Goal: Task Accomplishment & Management: Manage account settings

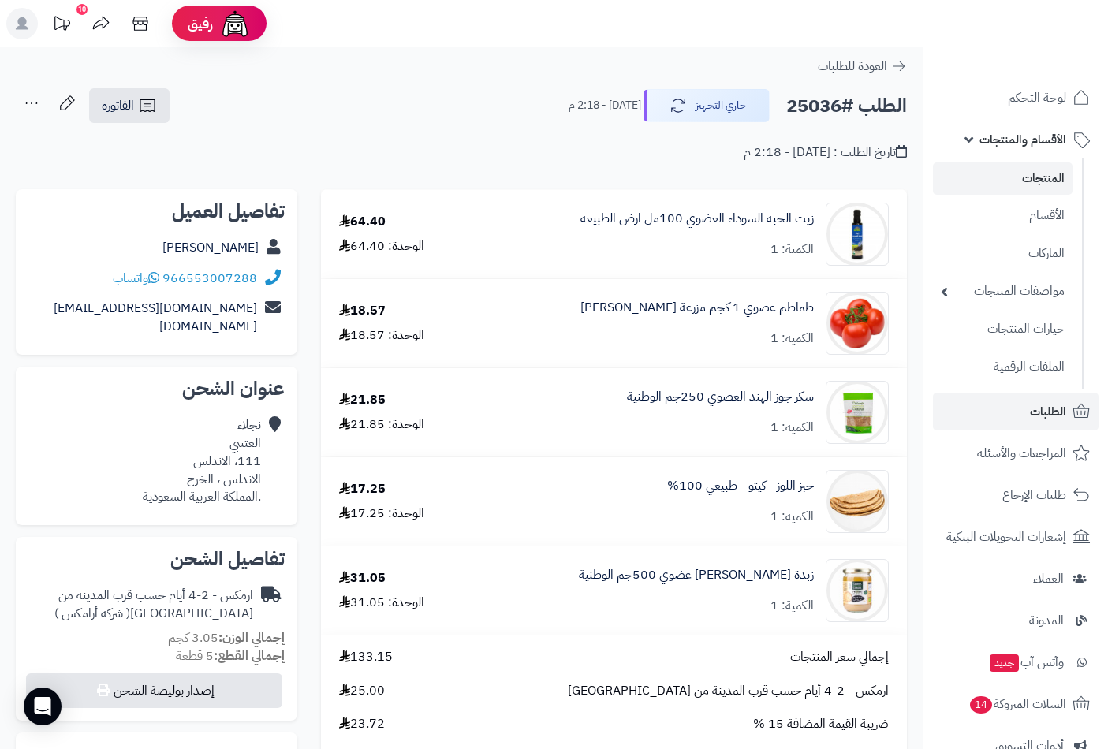
scroll to position [175, 0]
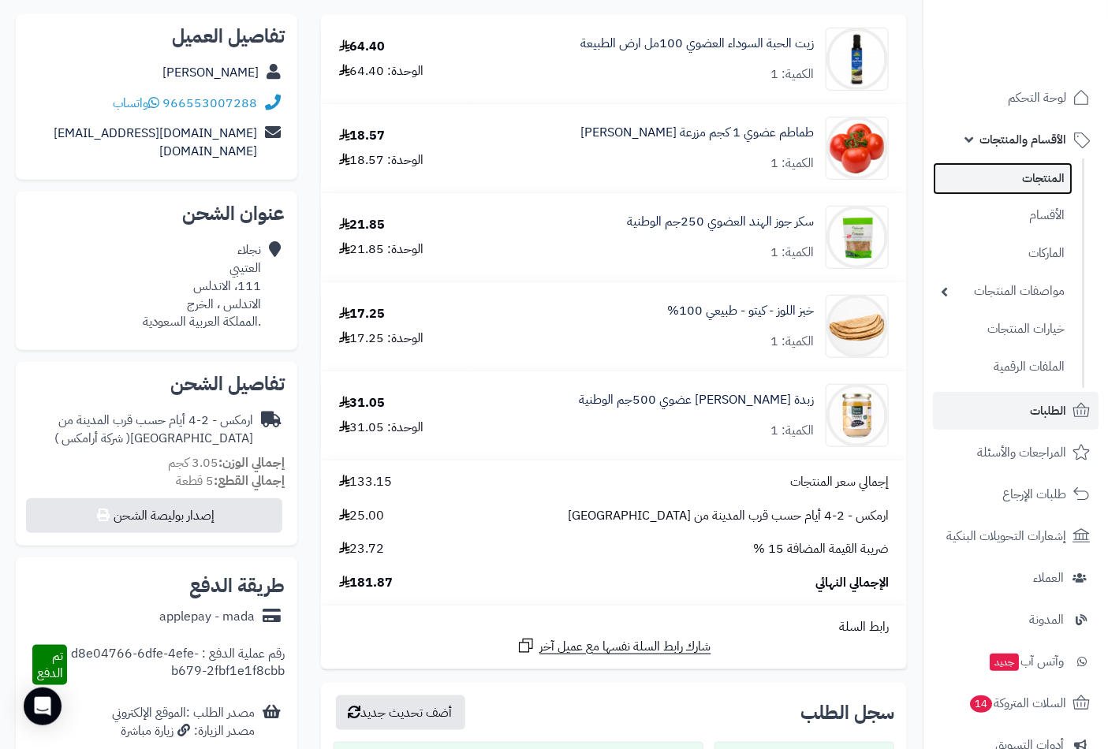
click at [1031, 175] on link "المنتجات" at bounding box center [1003, 178] width 140 height 32
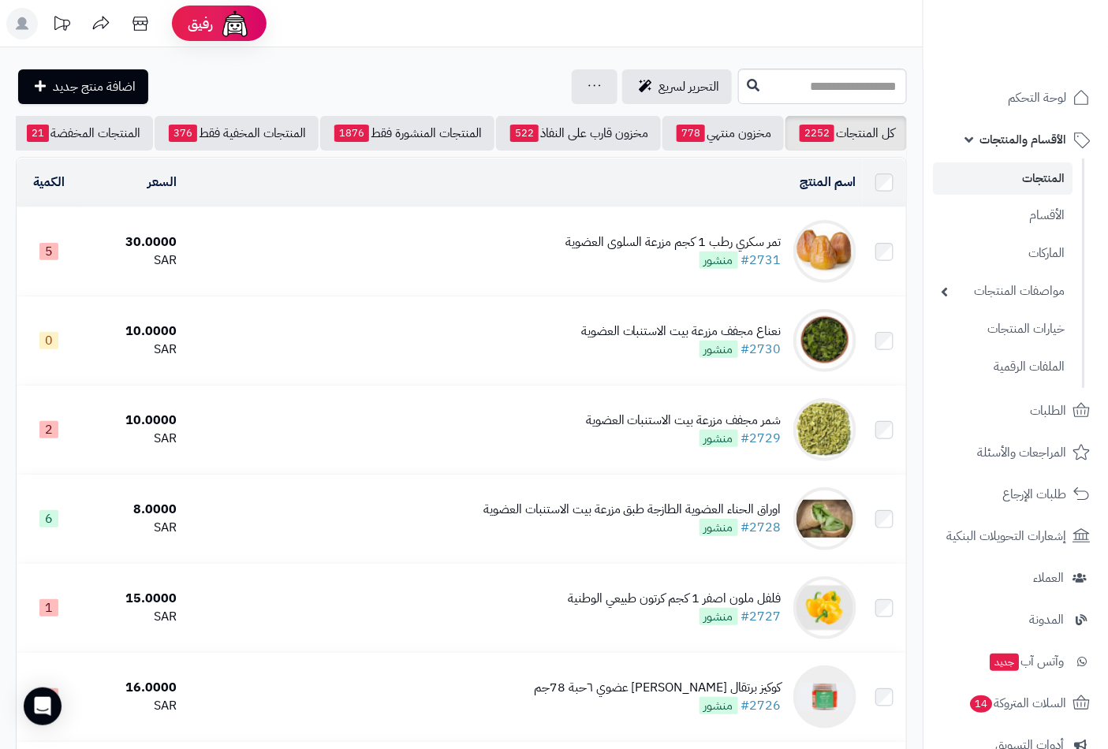
scroll to position [0, -148]
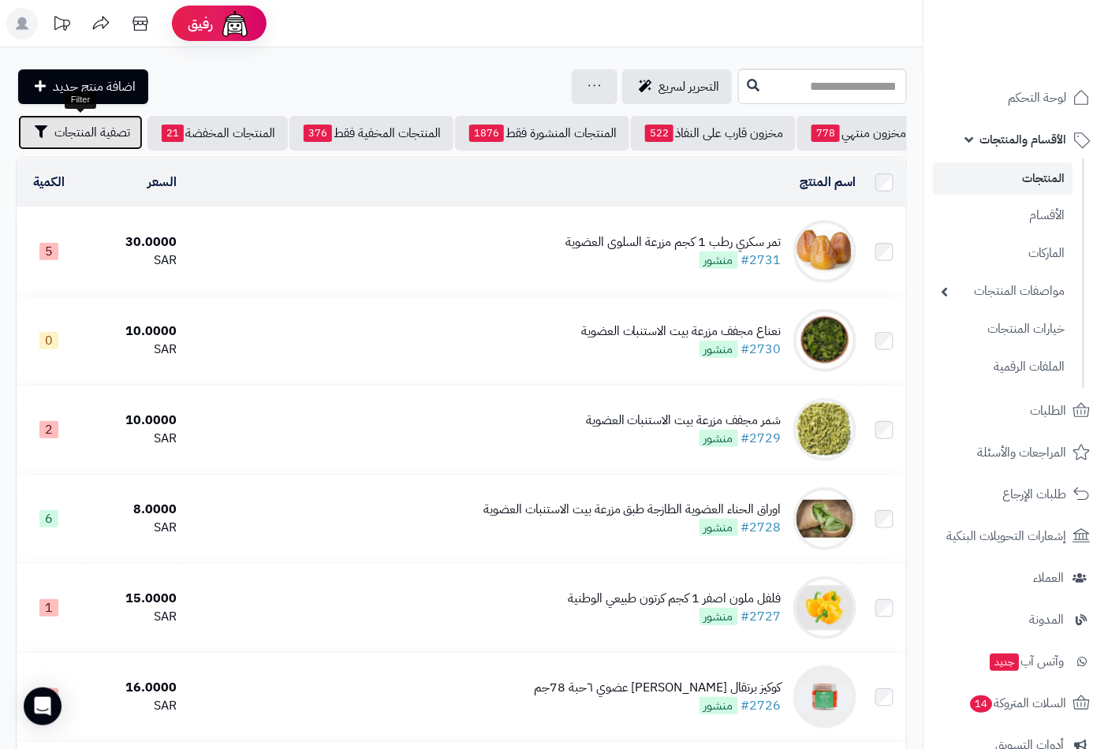
click at [88, 132] on span "تصفية المنتجات" at bounding box center [92, 132] width 76 height 19
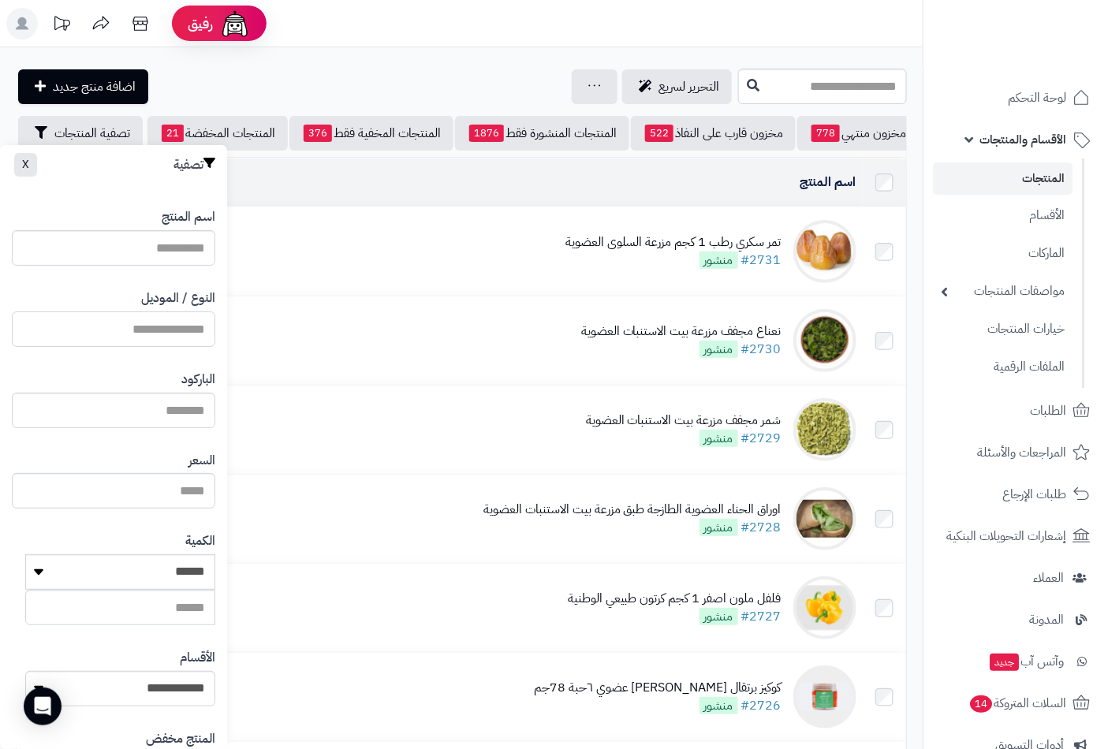
click at [162, 314] on input "النوع / الموديل" at bounding box center [113, 328] width 203 height 35
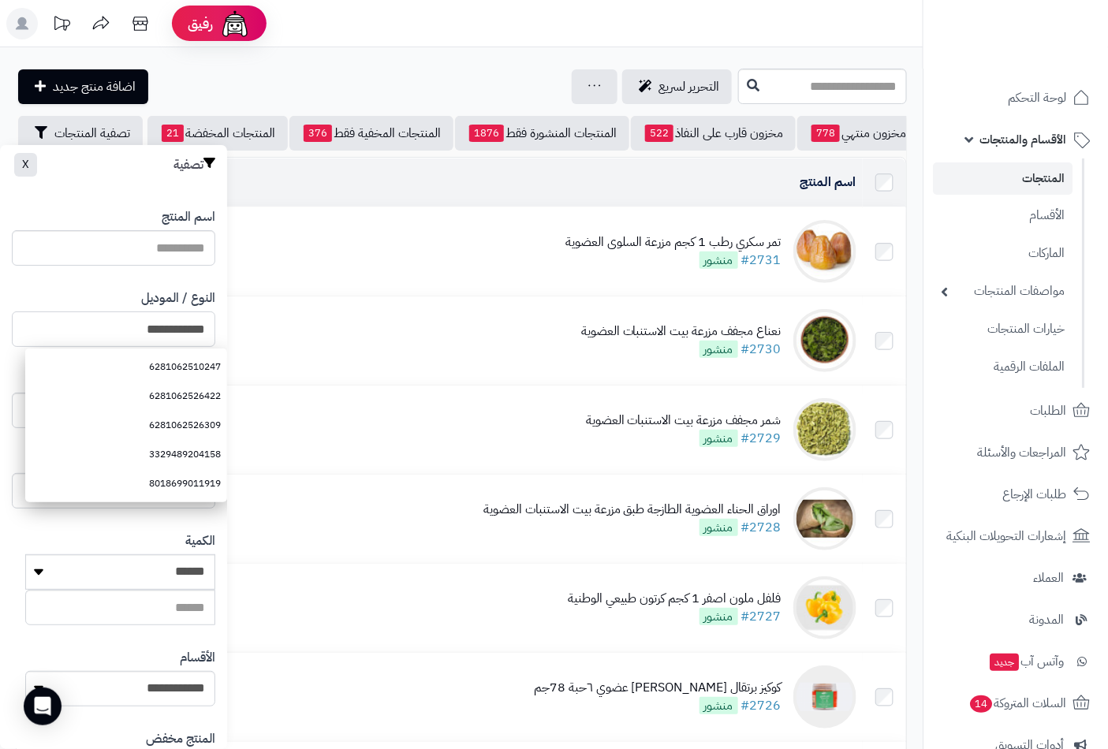
type input "**********"
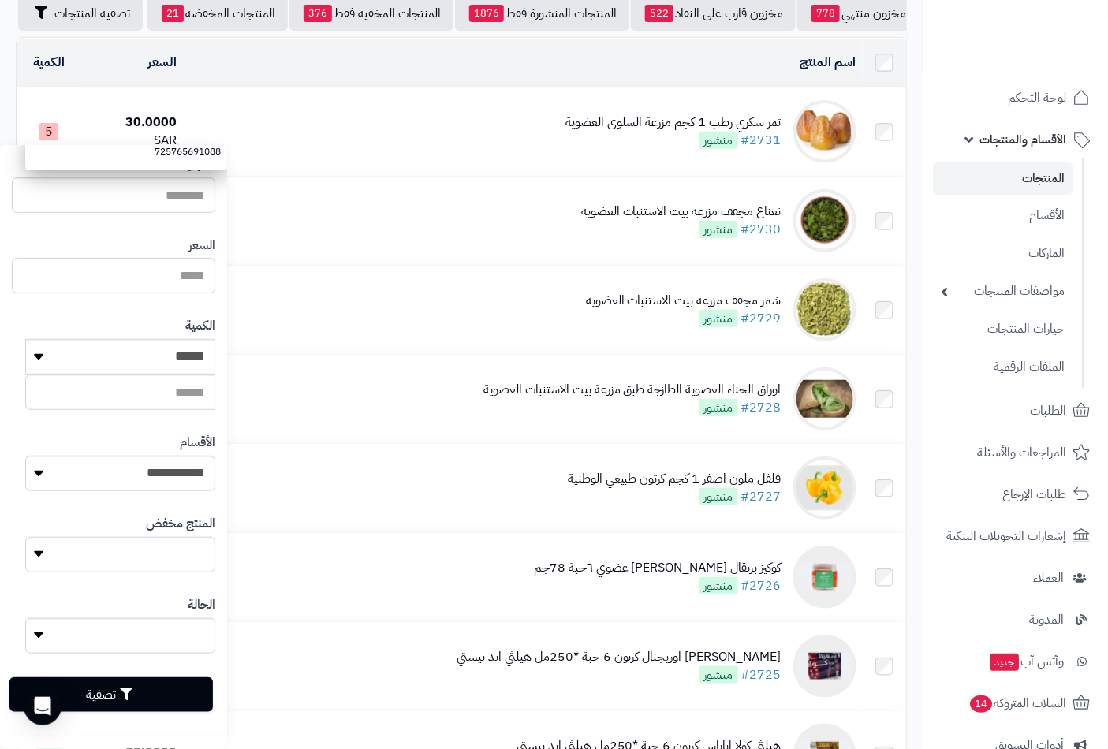
scroll to position [350, 0]
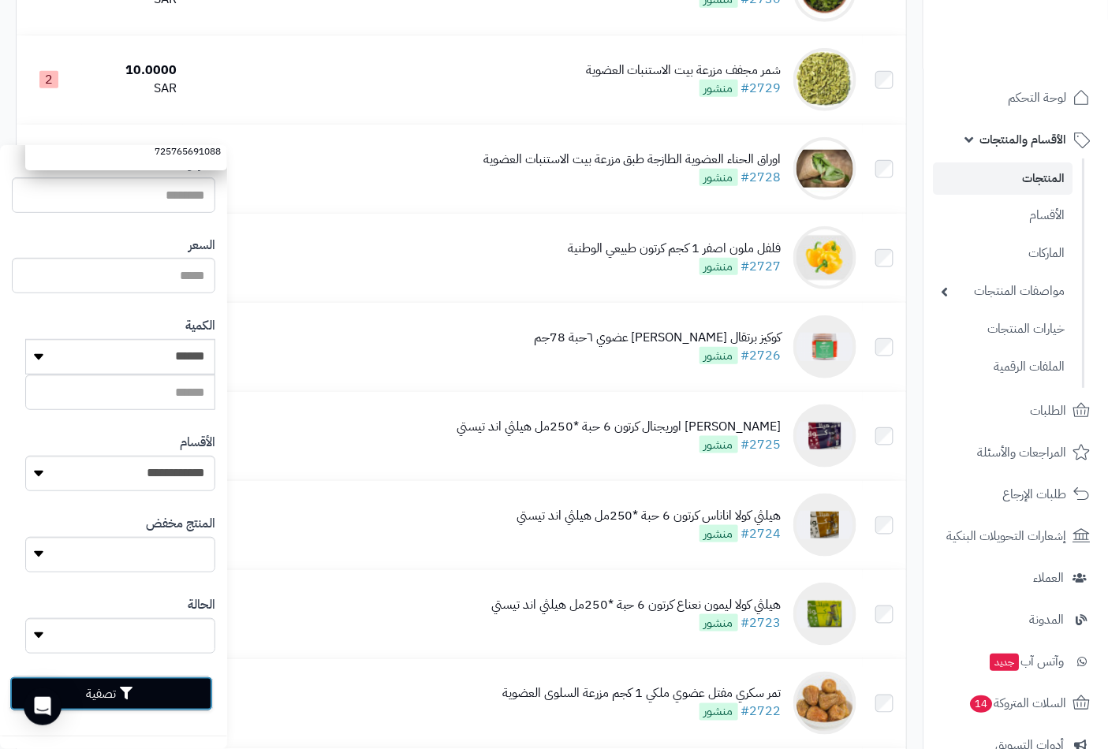
click at [145, 694] on button "تصفية" at bounding box center [110, 693] width 203 height 35
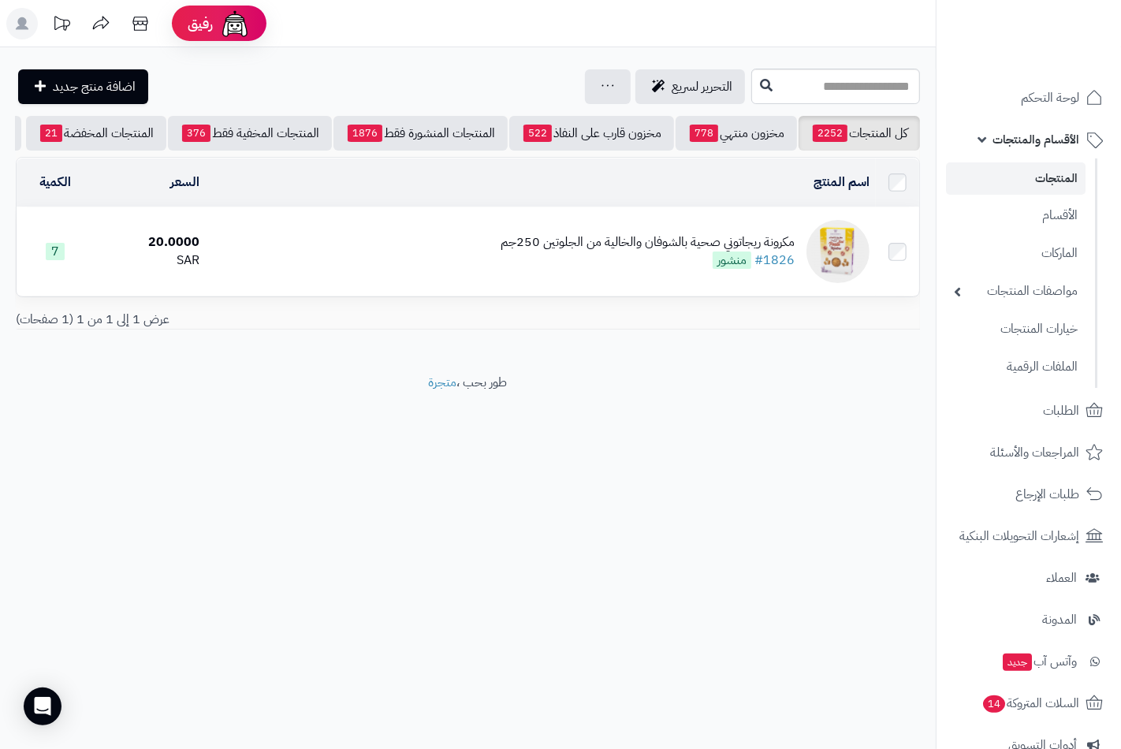
click at [570, 252] on div "مكرونة ريجاتوني صحية بالشوفان والخالية من الجلوتين 250جم" at bounding box center [648, 242] width 294 height 18
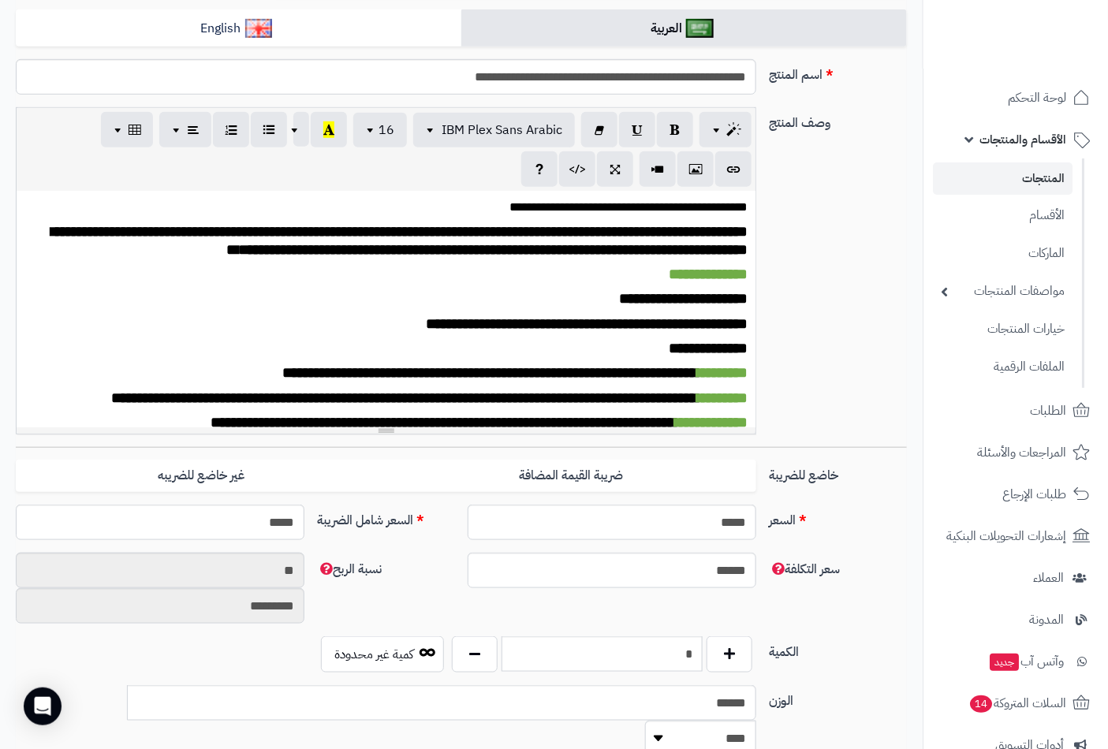
scroll to position [525, 0]
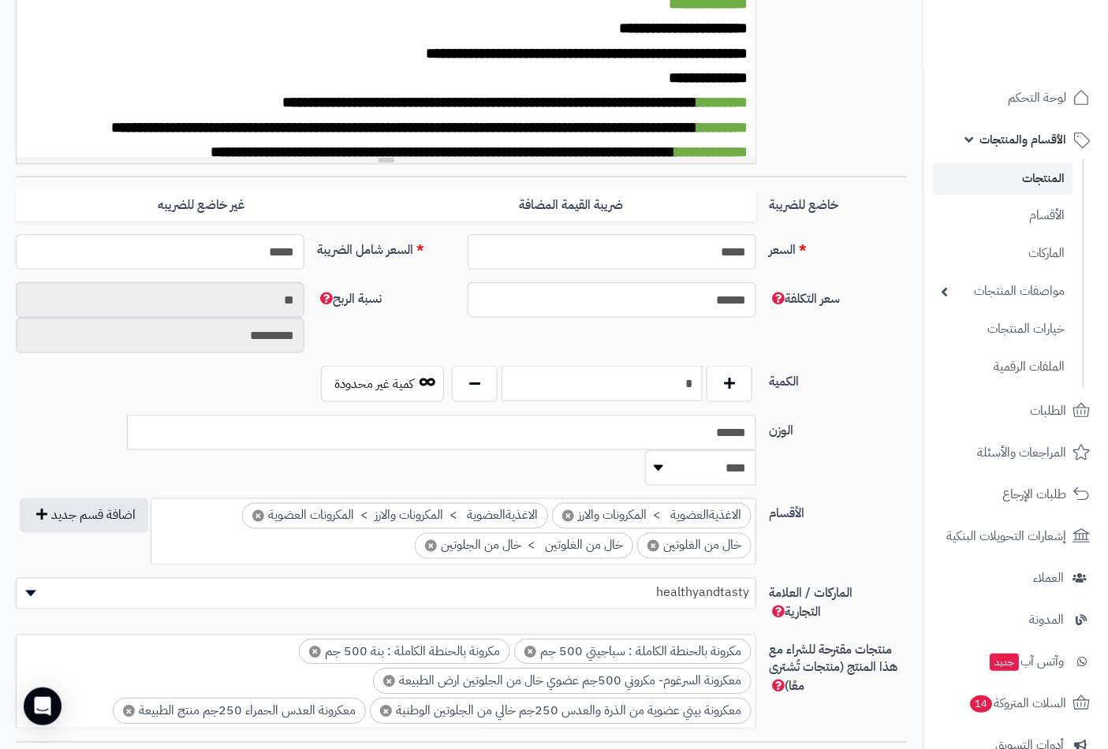
click at [674, 377] on input "*" at bounding box center [601, 383] width 201 height 35
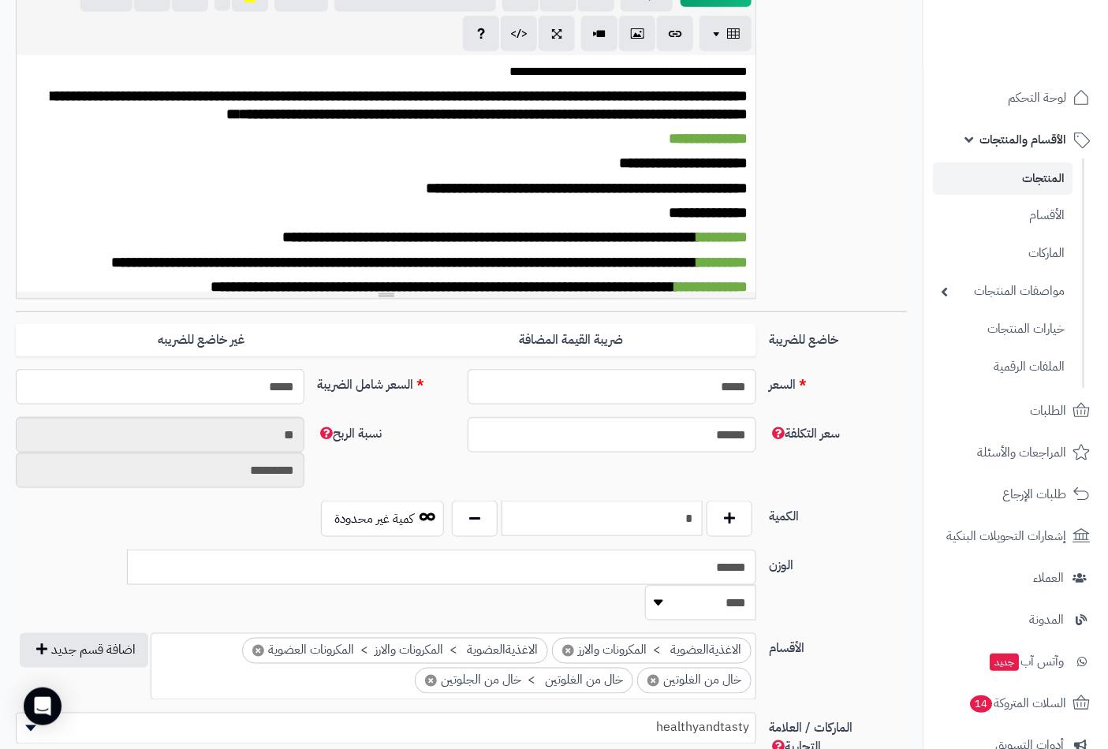
scroll to position [0, 0]
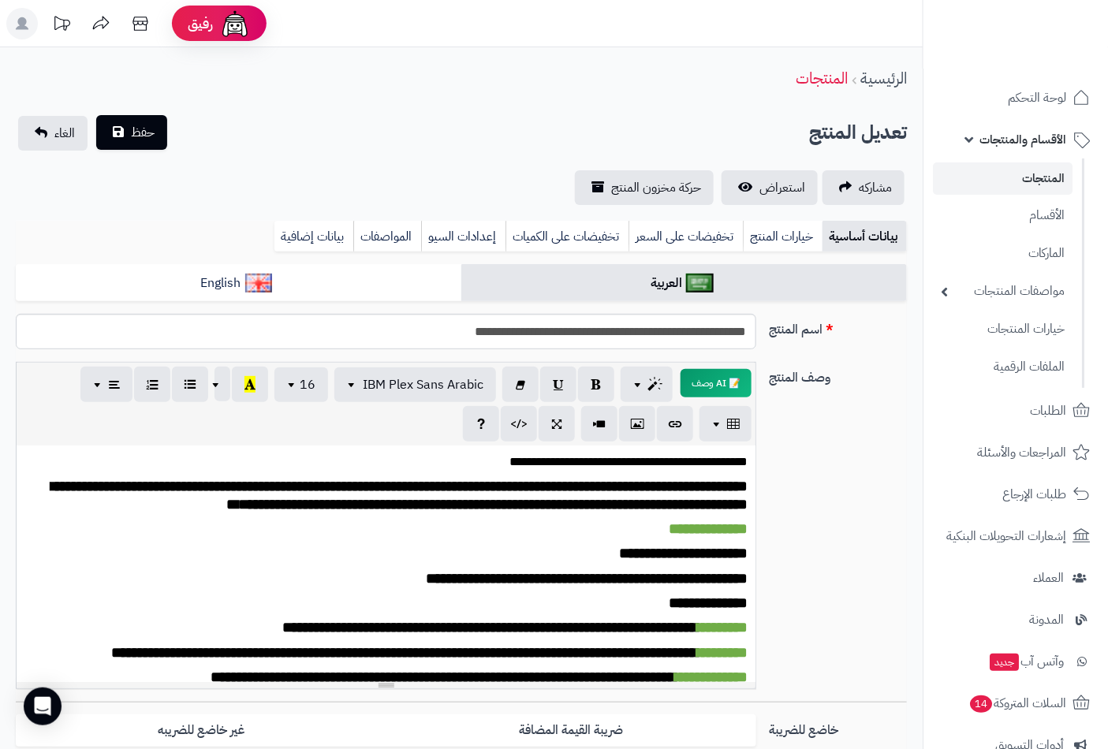
type input "*"
click at [132, 134] on span "حفظ" at bounding box center [143, 132] width 24 height 19
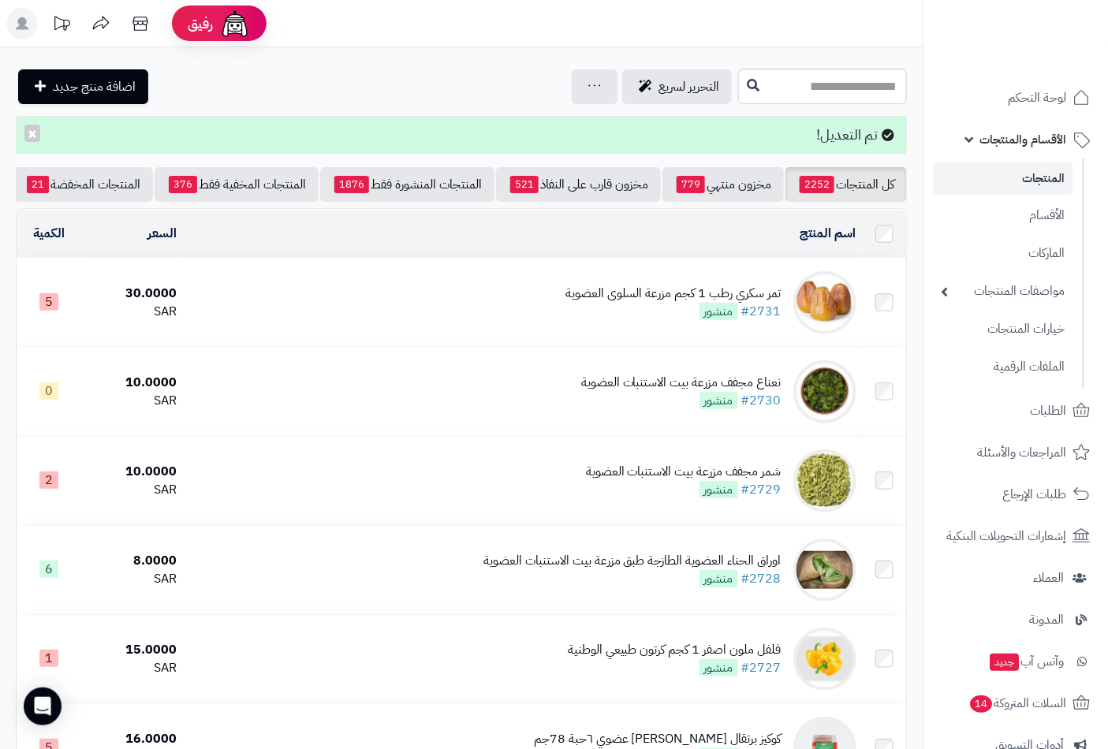
scroll to position [0, -148]
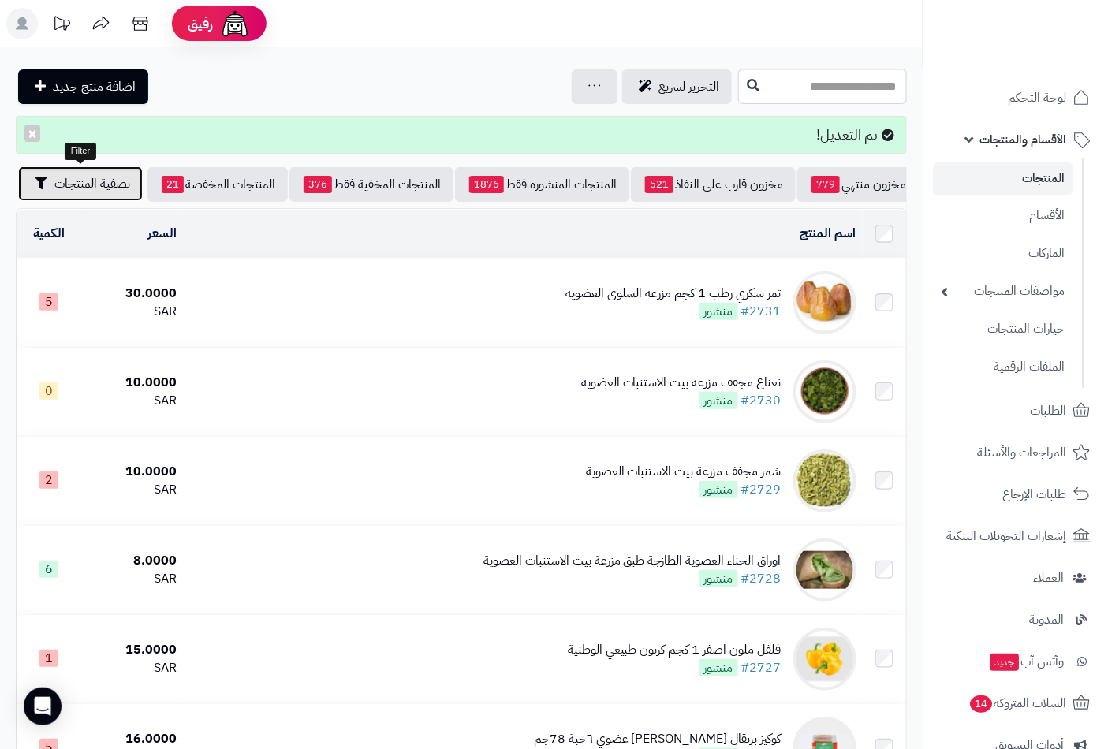
click at [103, 183] on span "تصفية المنتجات" at bounding box center [92, 183] width 76 height 19
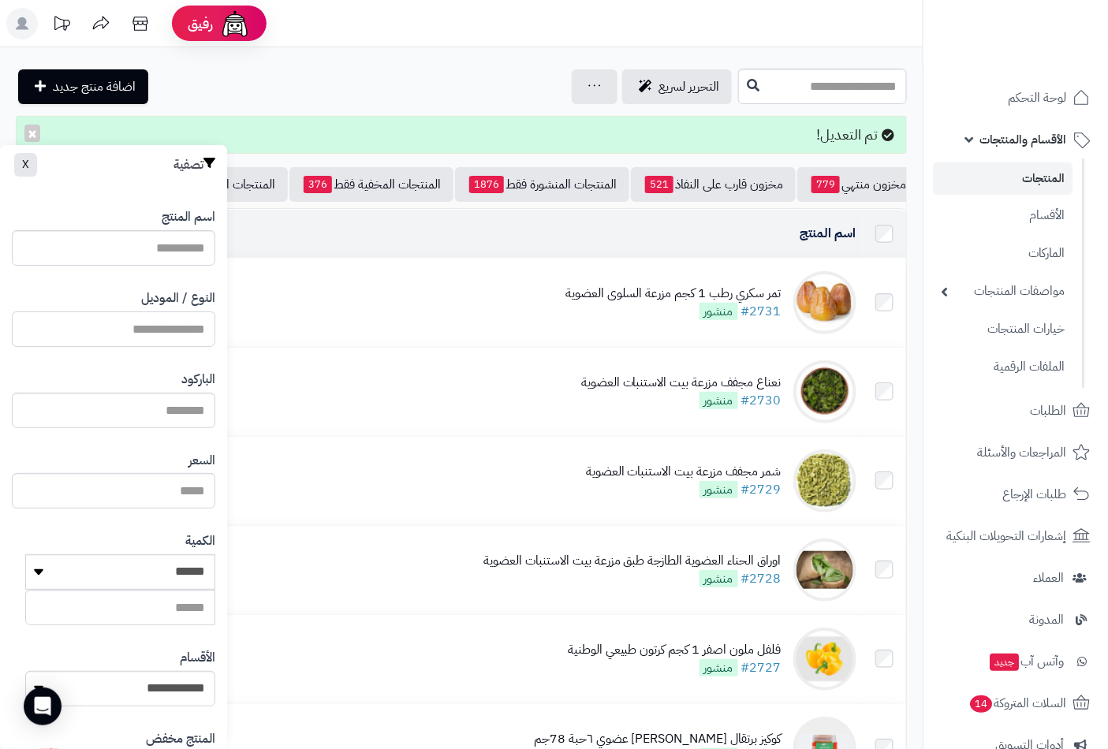
click at [159, 331] on input "النوع / الموديل" at bounding box center [113, 328] width 203 height 35
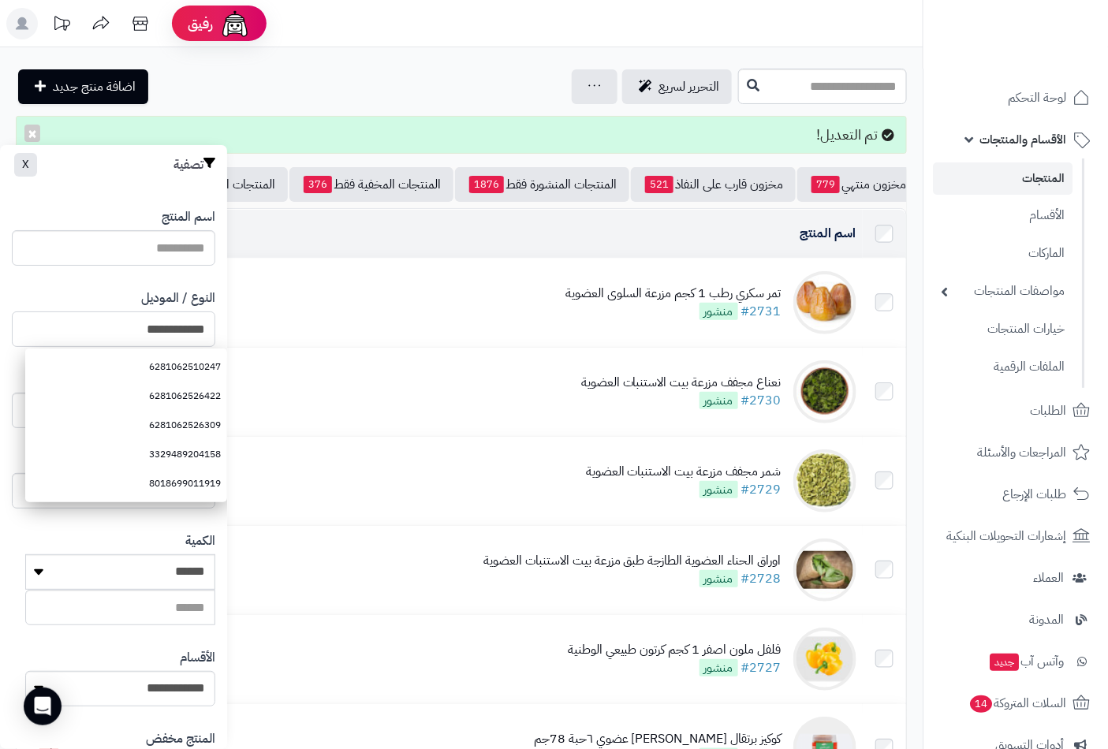
type input "**********"
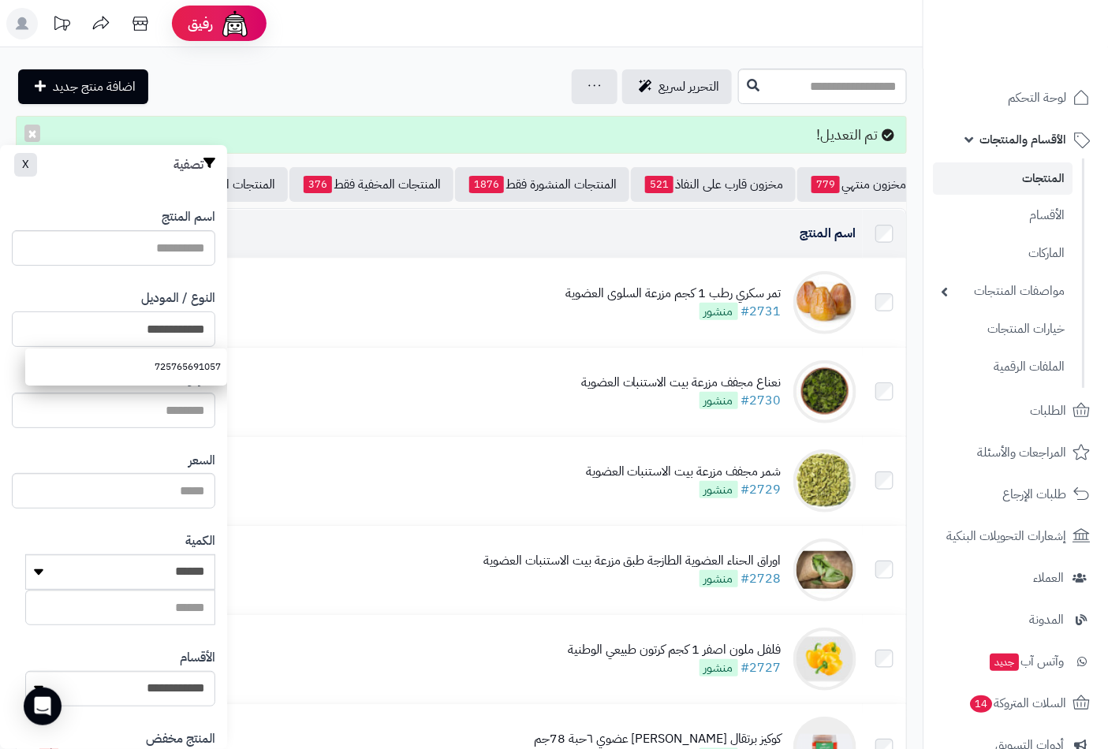
scroll to position [215, 0]
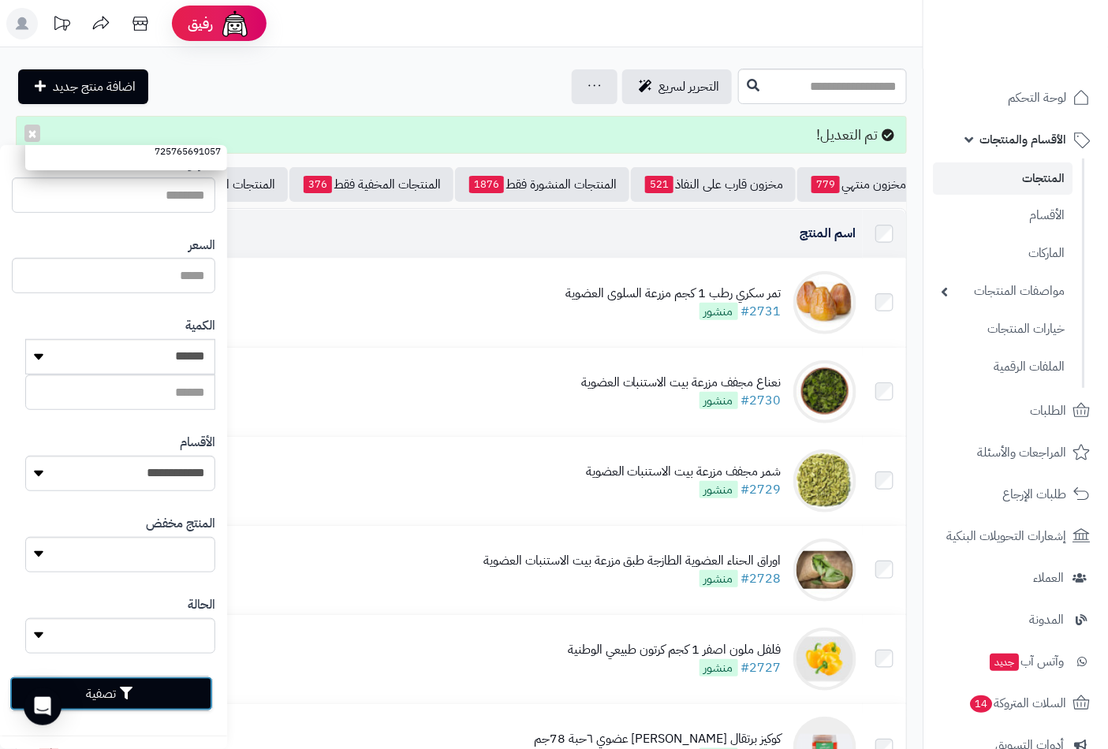
click at [146, 683] on button "تصفية" at bounding box center [110, 693] width 203 height 35
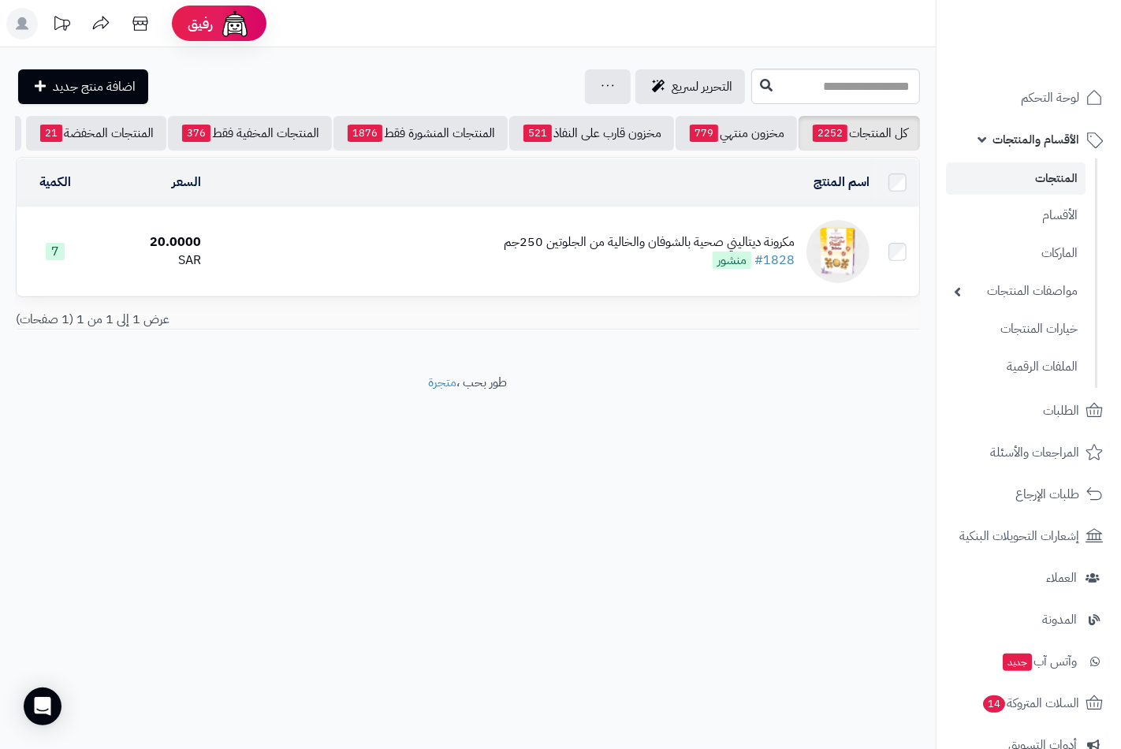
click at [626, 252] on div "مكرونة ديتاليني صحية بالشوفان والخالية من الجلوتين 250جم" at bounding box center [649, 242] width 291 height 18
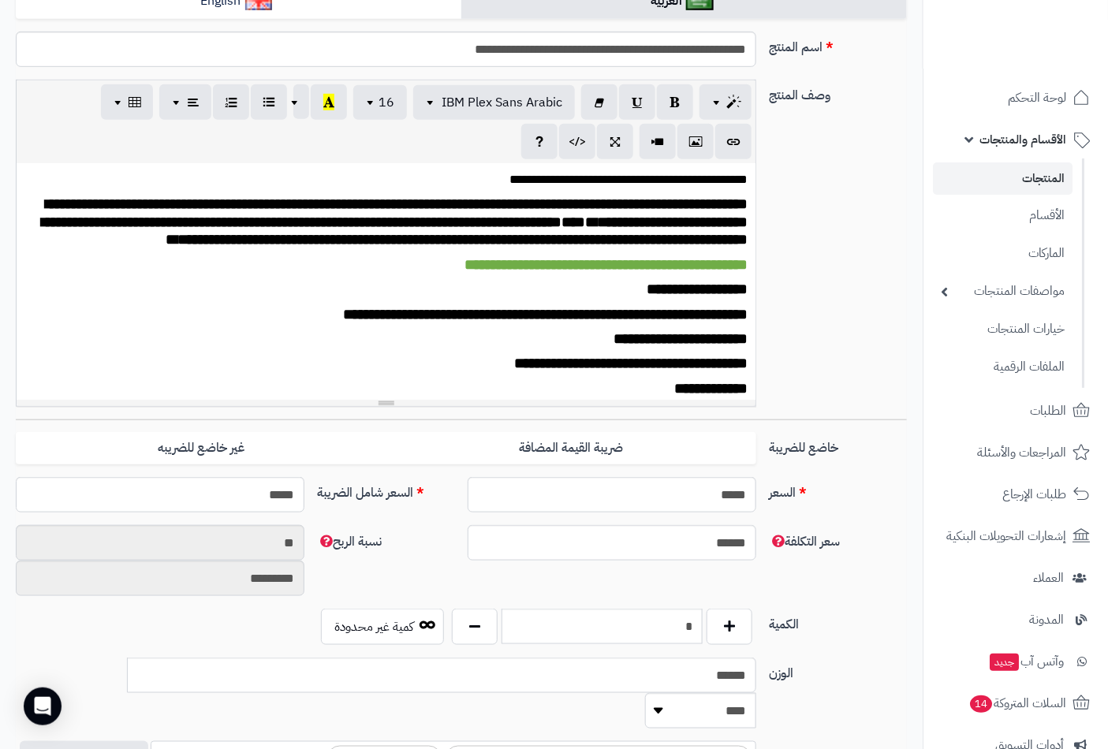
scroll to position [438, 0]
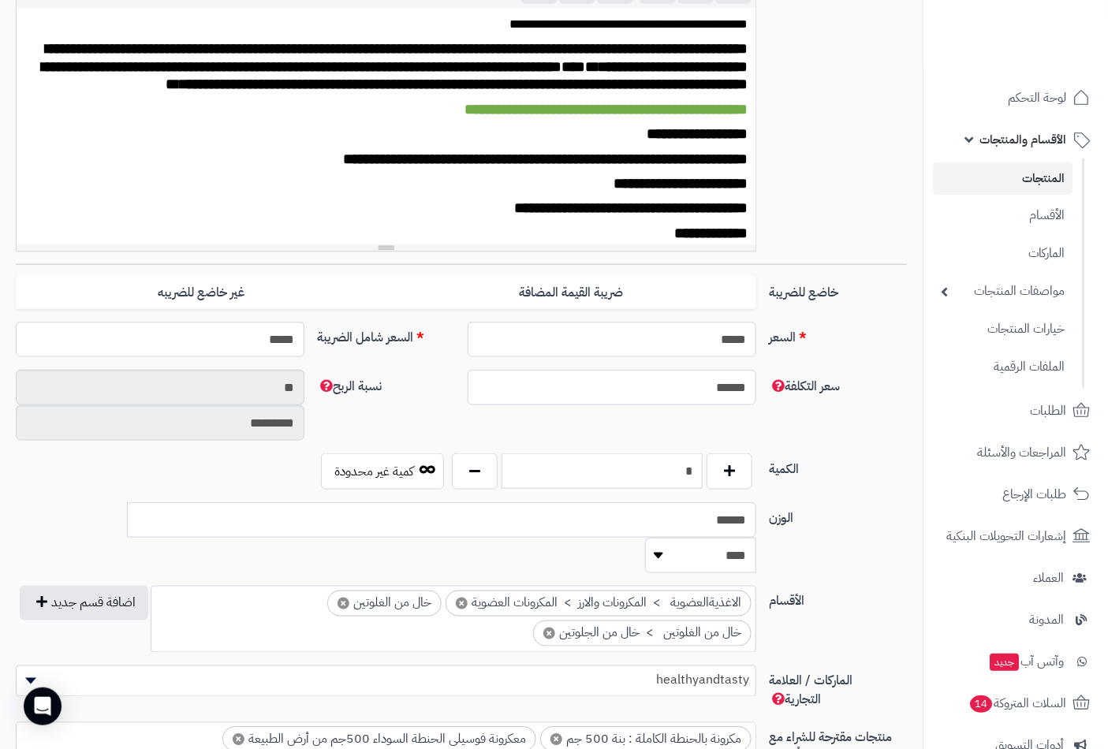
click at [663, 460] on input "*" at bounding box center [601, 470] width 201 height 35
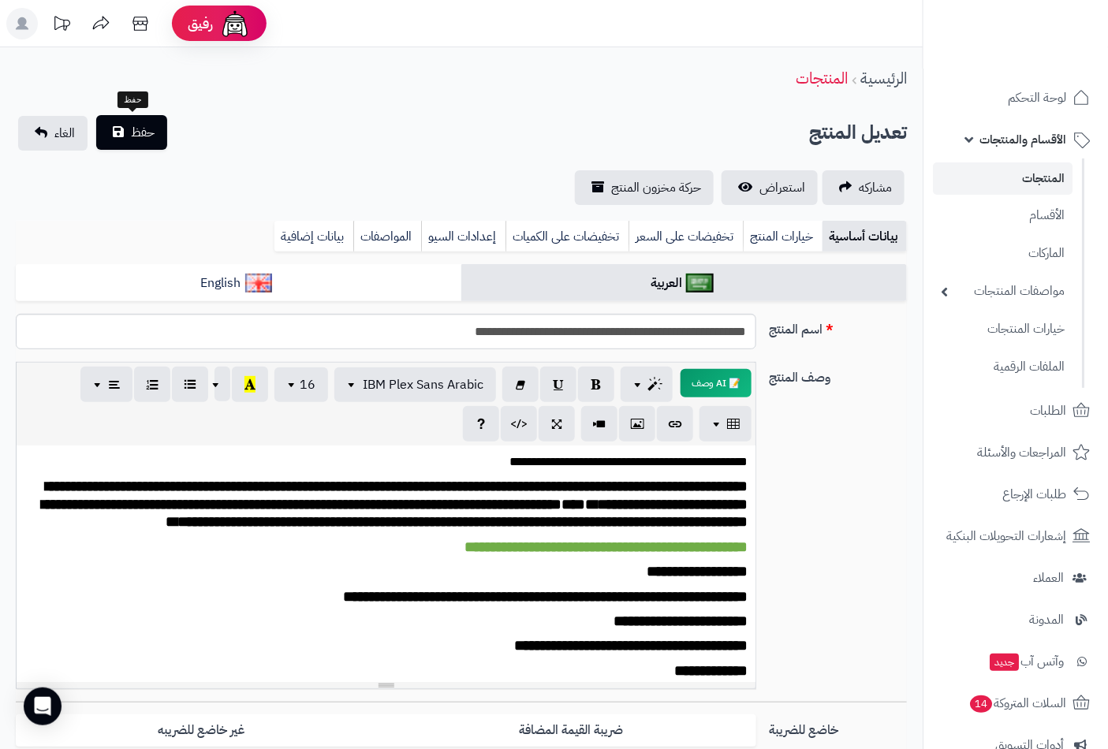
type input "*"
click at [143, 135] on span "حفظ" at bounding box center [143, 132] width 24 height 19
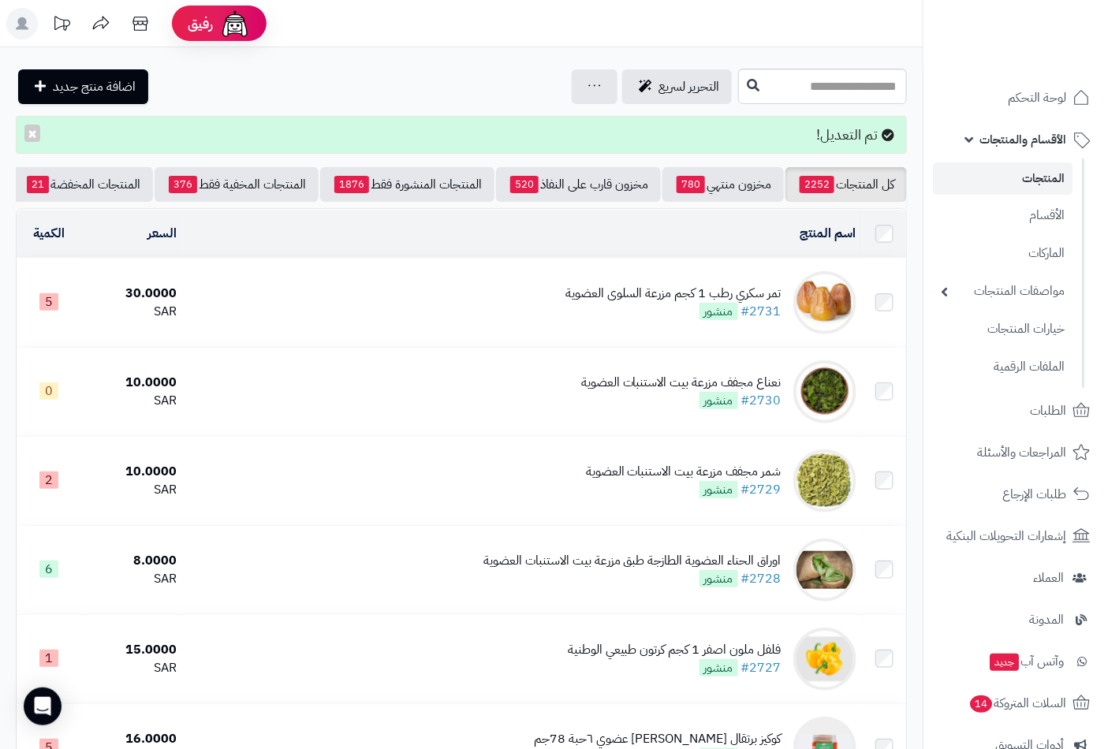
scroll to position [0, -148]
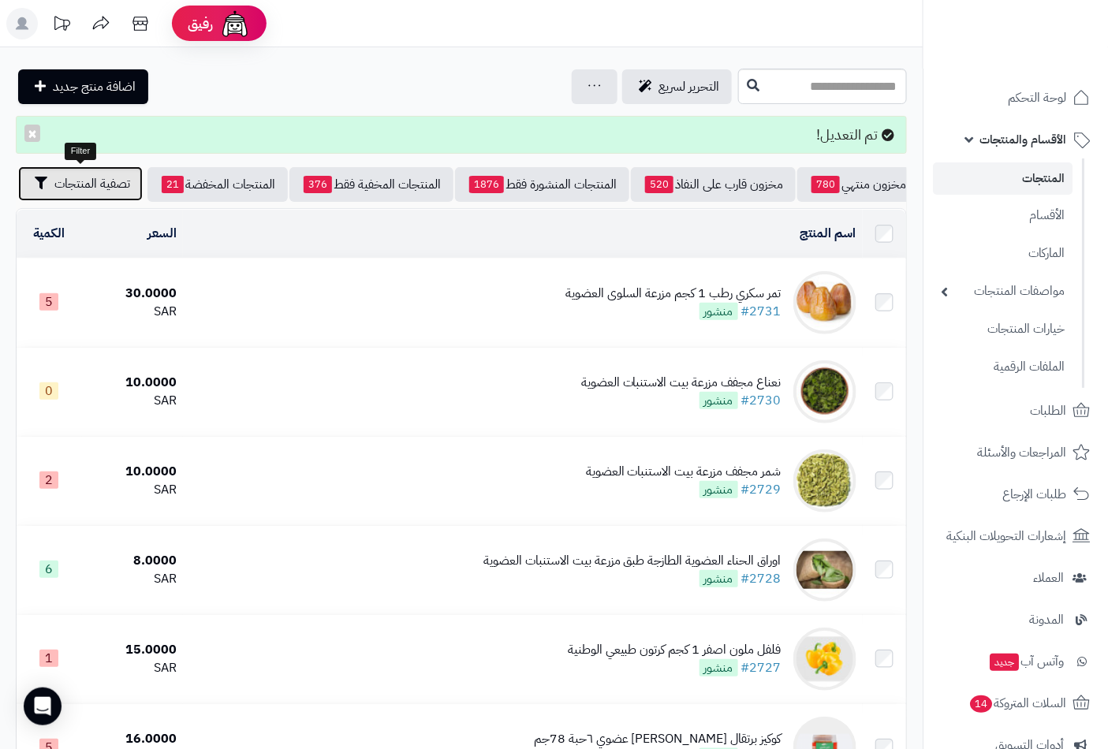
click at [109, 180] on span "تصفية المنتجات" at bounding box center [92, 183] width 76 height 19
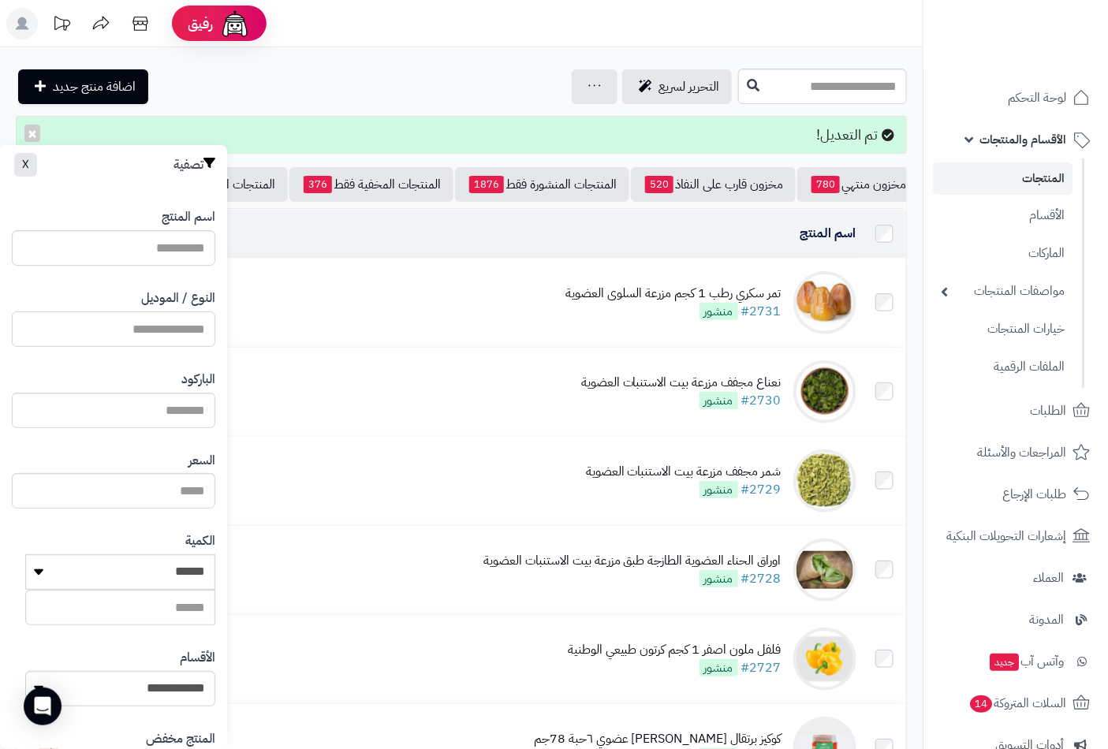
click at [184, 331] on input "النوع / الموديل" at bounding box center [113, 328] width 203 height 35
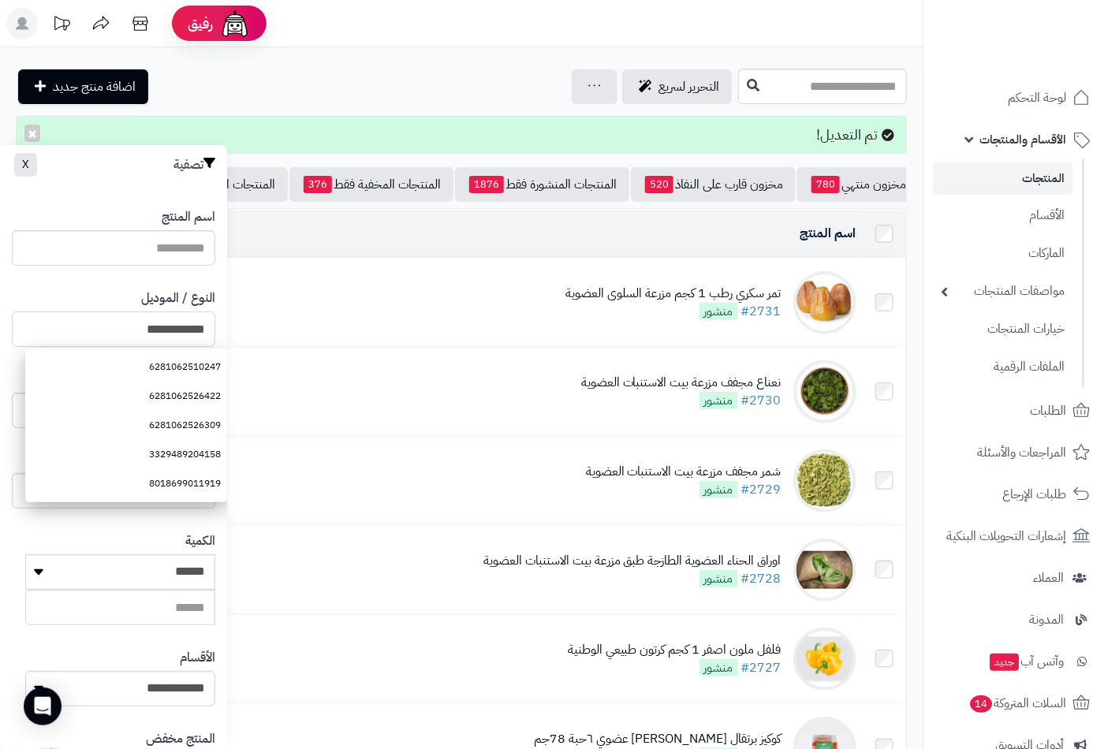
type input "**********"
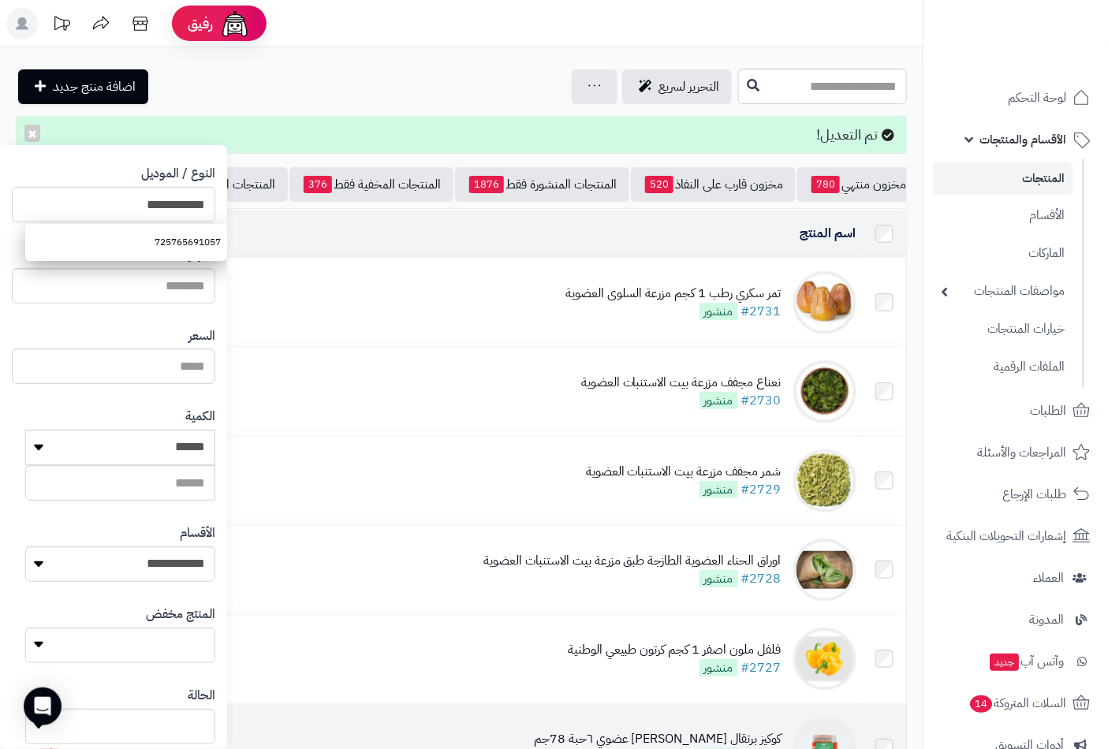
scroll to position [215, 0]
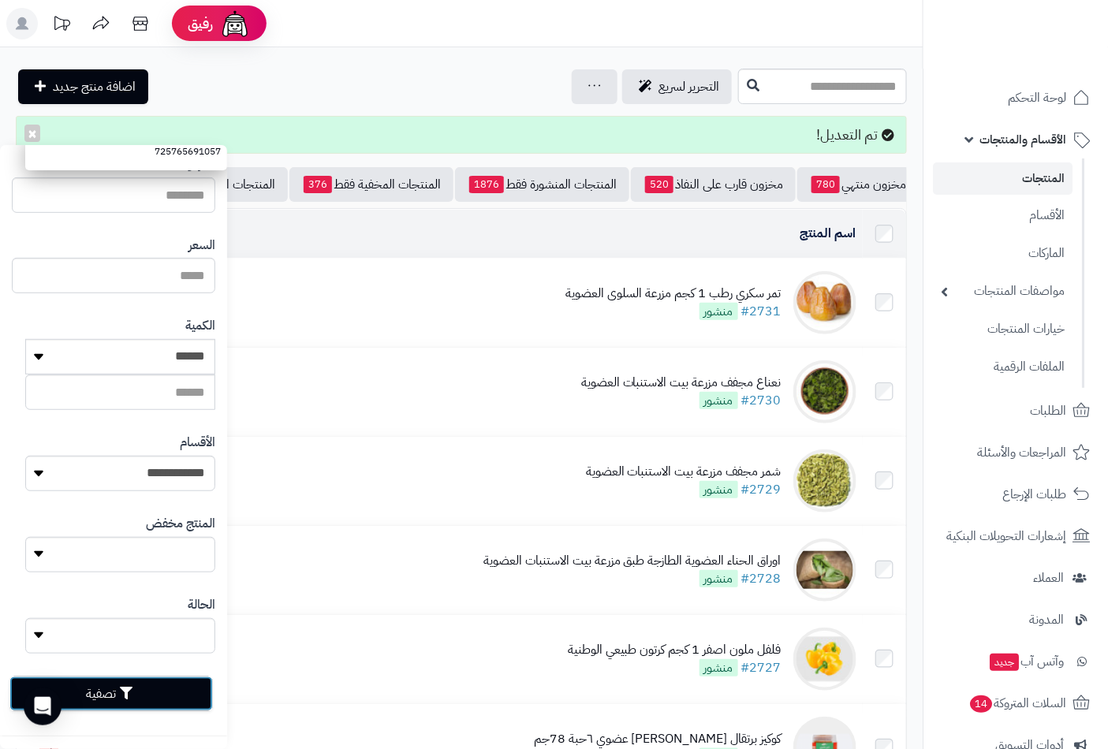
click at [198, 692] on button "تصفية" at bounding box center [110, 693] width 203 height 35
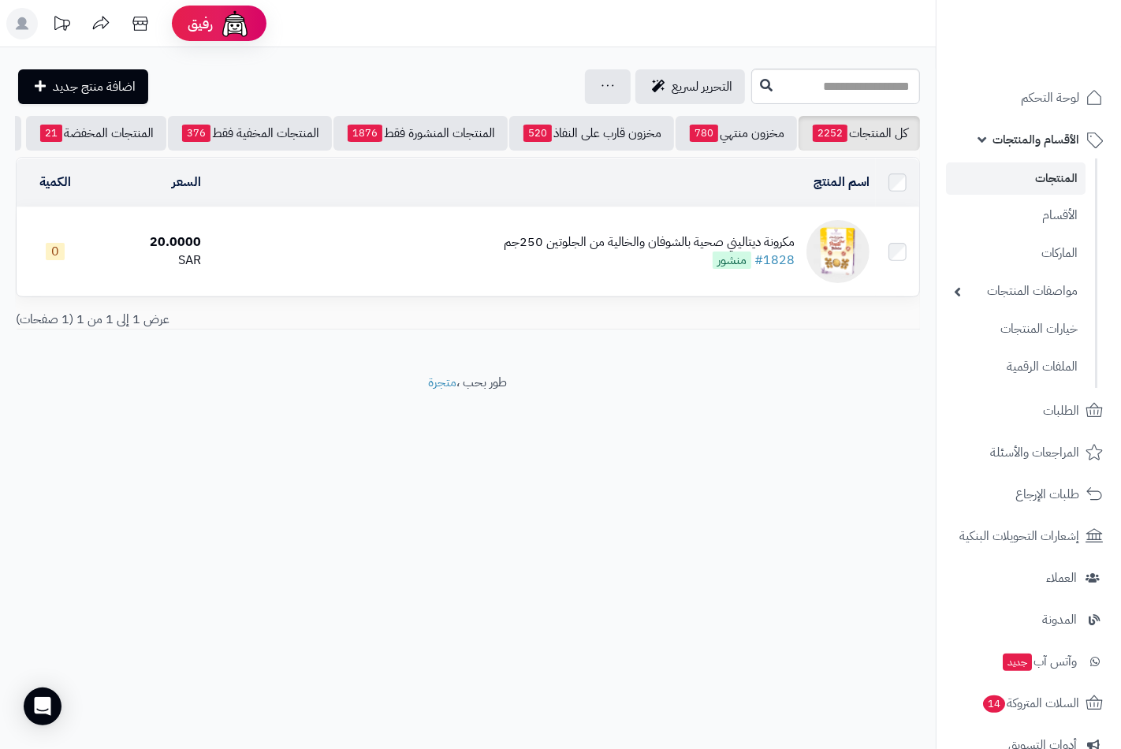
click at [665, 251] on div "مكرونة ديتاليني صحية بالشوفان والخالية من الجلوتين 250جم" at bounding box center [649, 242] width 291 height 18
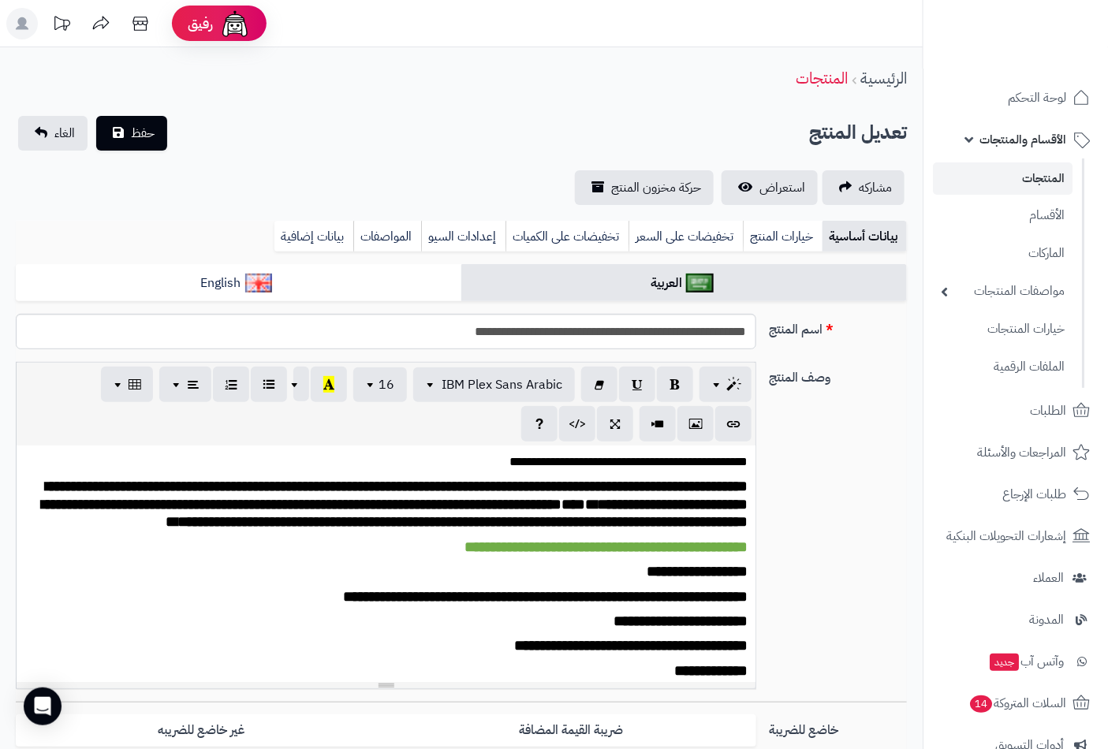
scroll to position [313, 0]
click at [148, 140] on button "حفظ" at bounding box center [131, 132] width 71 height 35
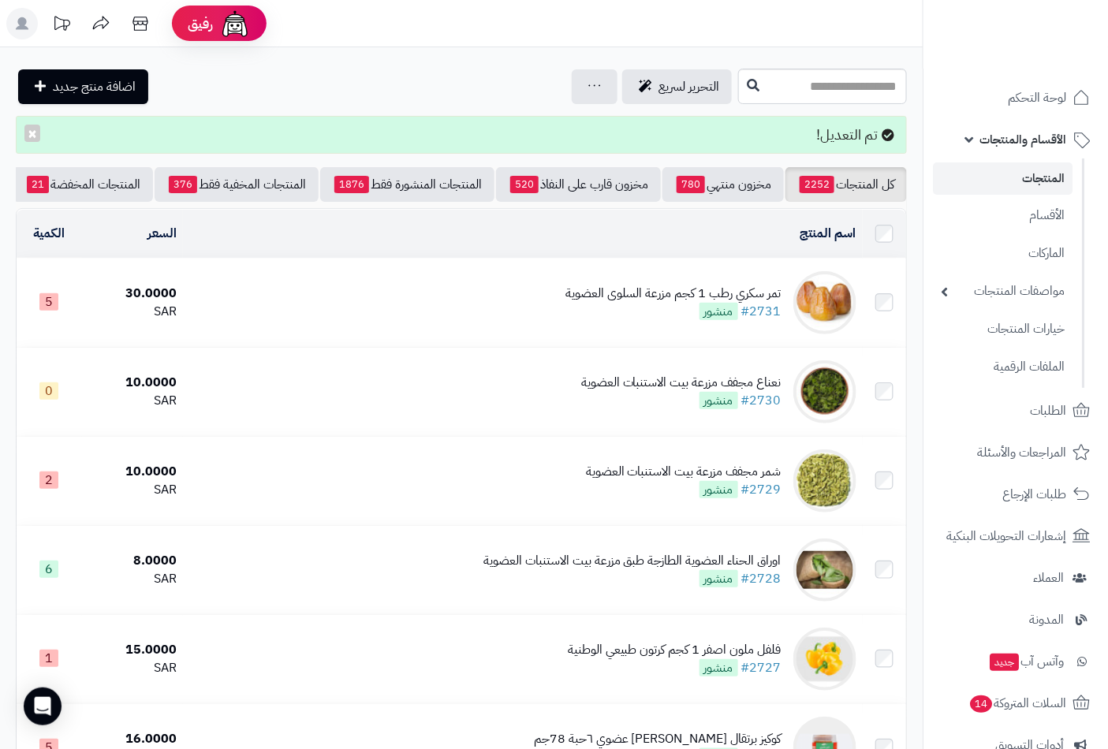
scroll to position [0, -148]
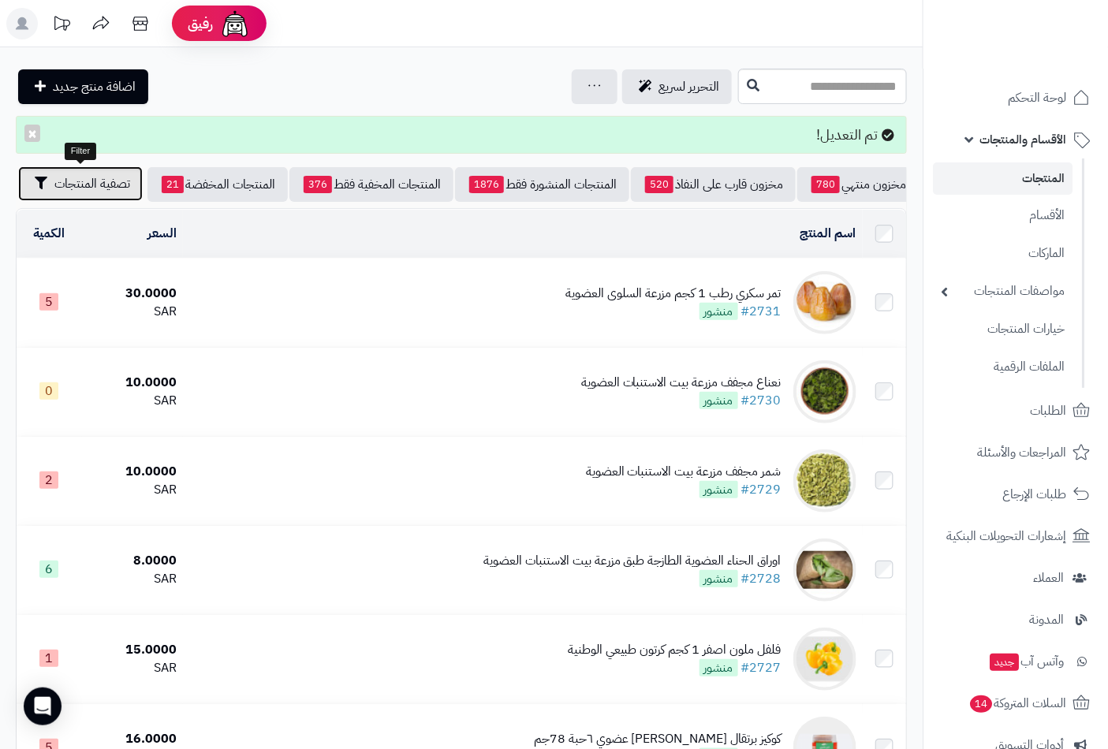
click at [93, 185] on span "تصفية المنتجات" at bounding box center [92, 183] width 76 height 19
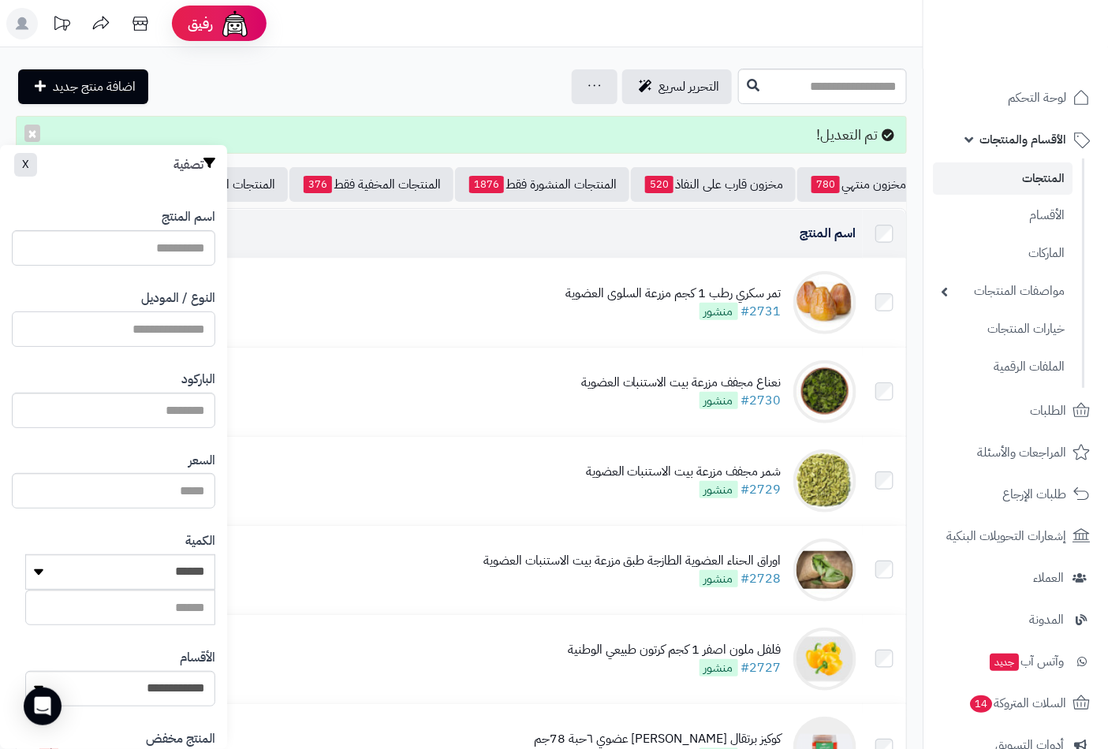
click at [159, 325] on input "النوع / الموديل" at bounding box center [113, 328] width 203 height 35
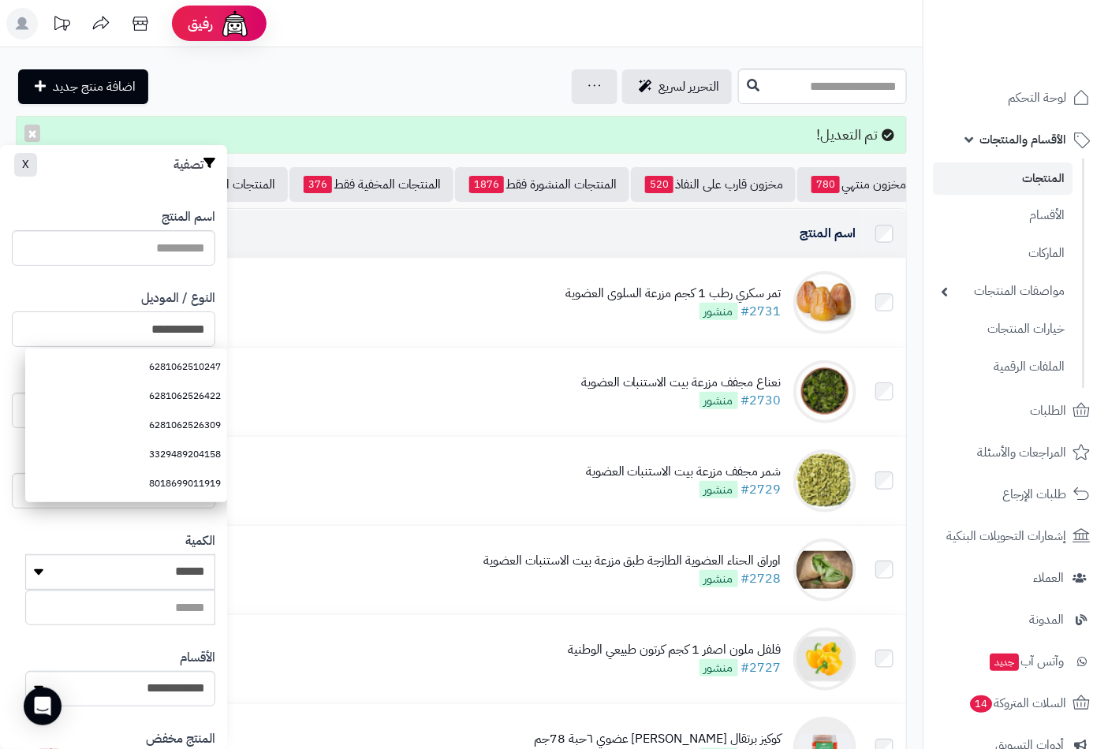
type input "**********"
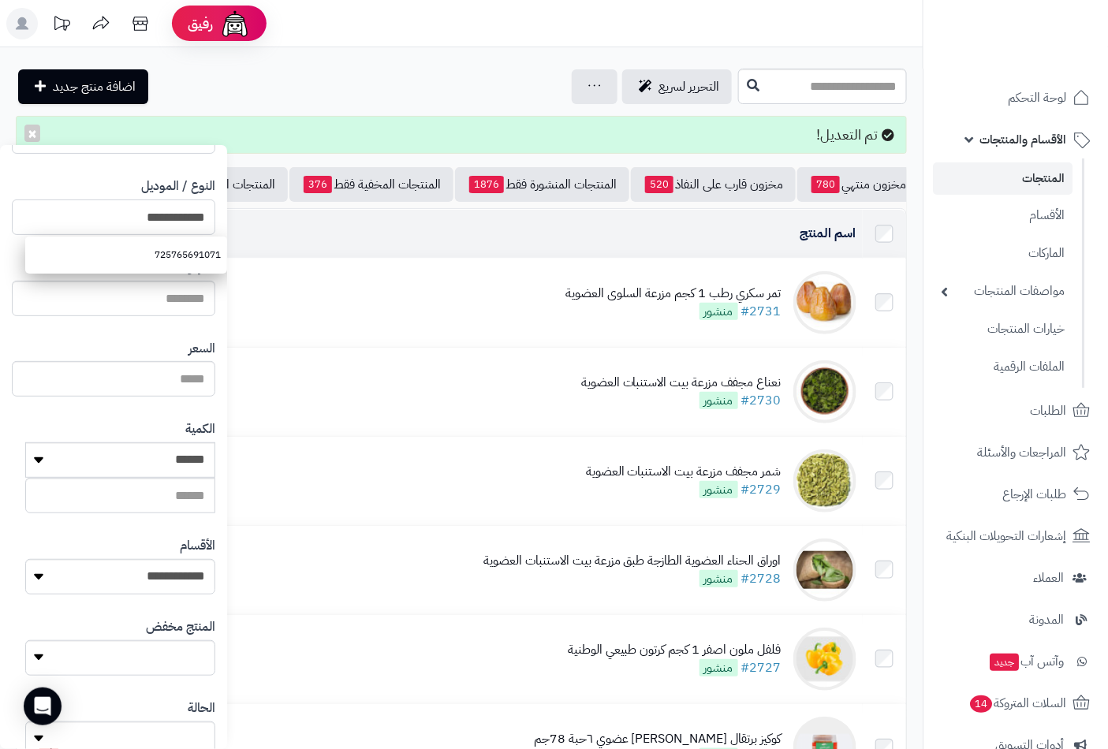
scroll to position [215, 0]
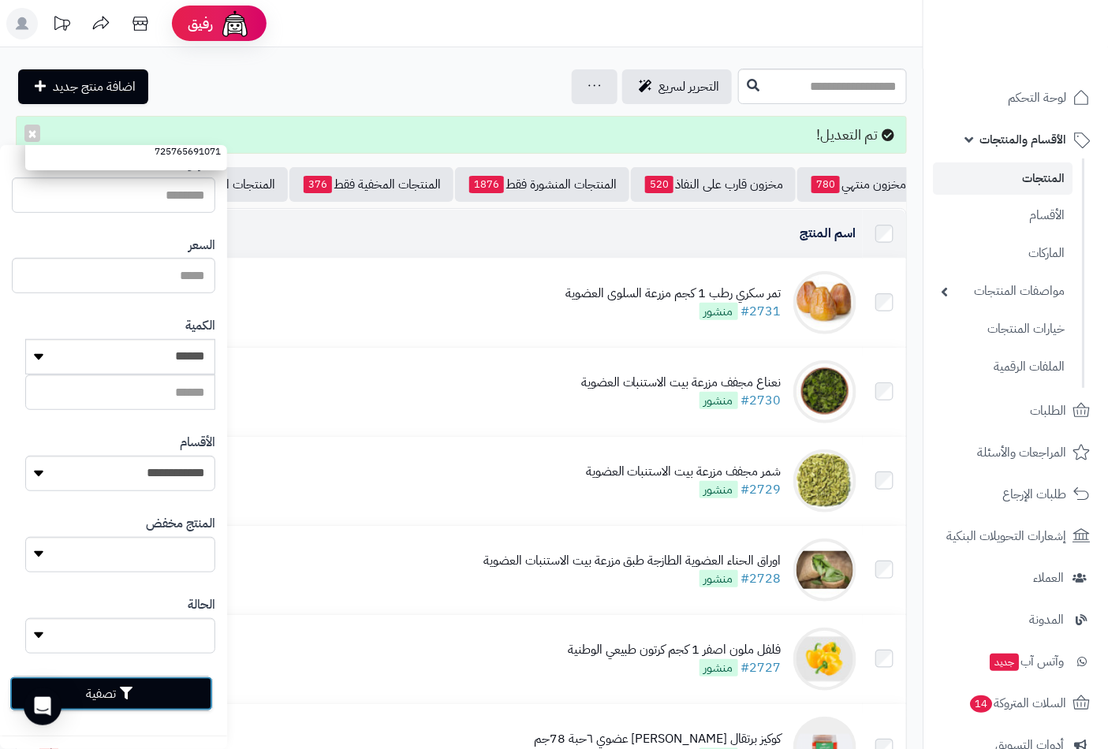
click at [166, 686] on button "تصفية" at bounding box center [110, 693] width 203 height 35
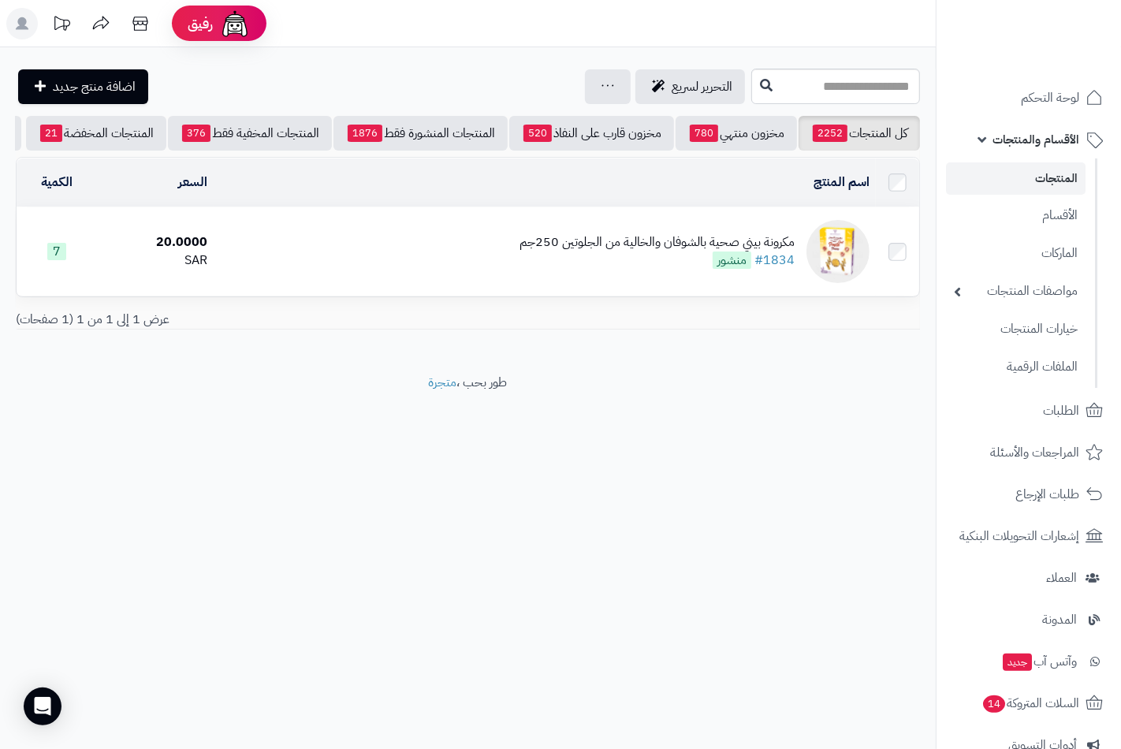
click at [599, 252] on div "مكرونة بيني صحية بالشوفان والخالية من الجلوتين 250جم" at bounding box center [657, 242] width 275 height 18
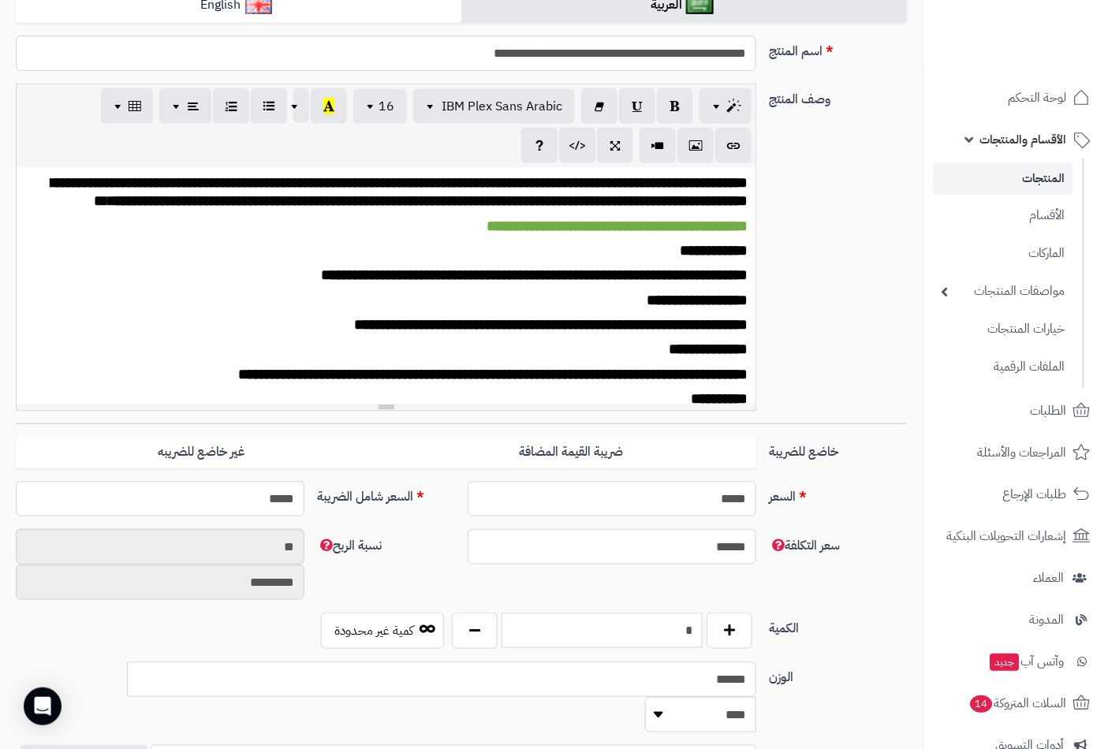
scroll to position [350, 0]
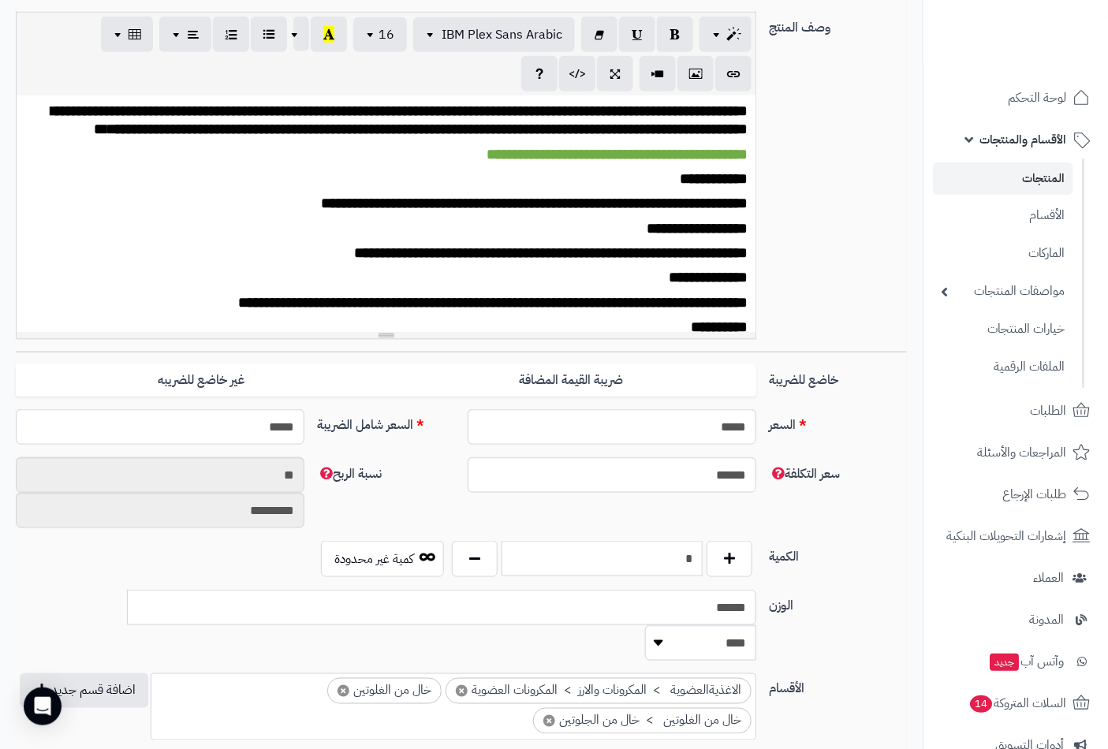
click at [661, 553] on input "*" at bounding box center [601, 558] width 201 height 35
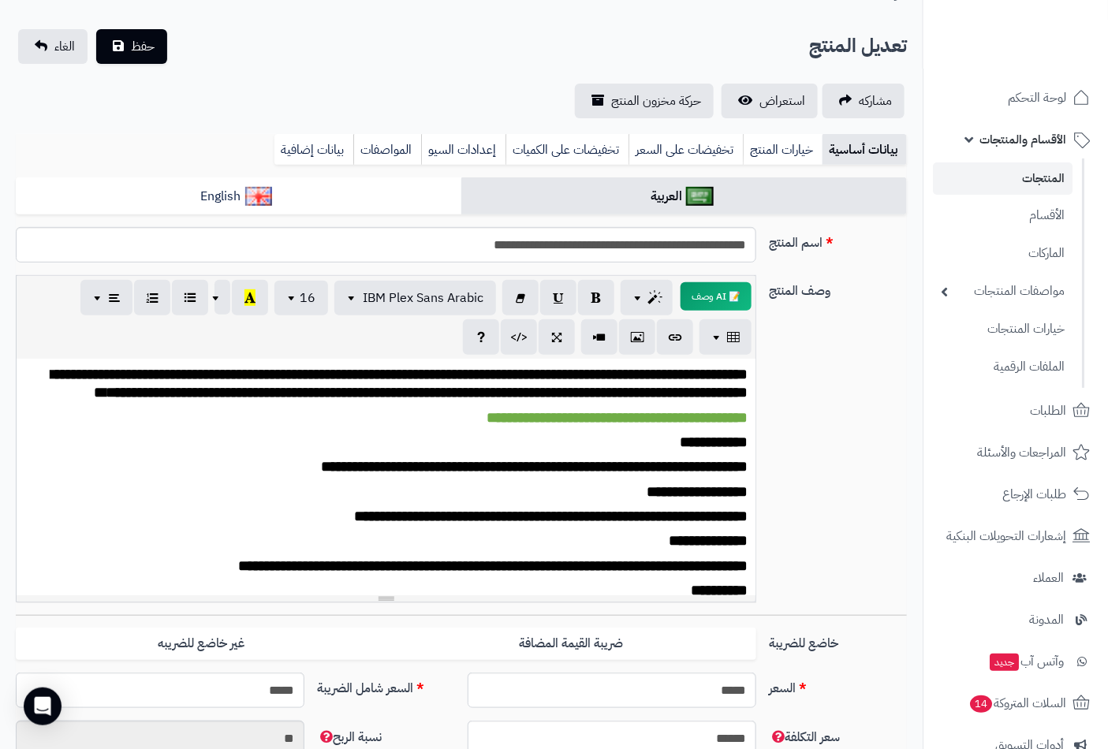
scroll to position [0, 0]
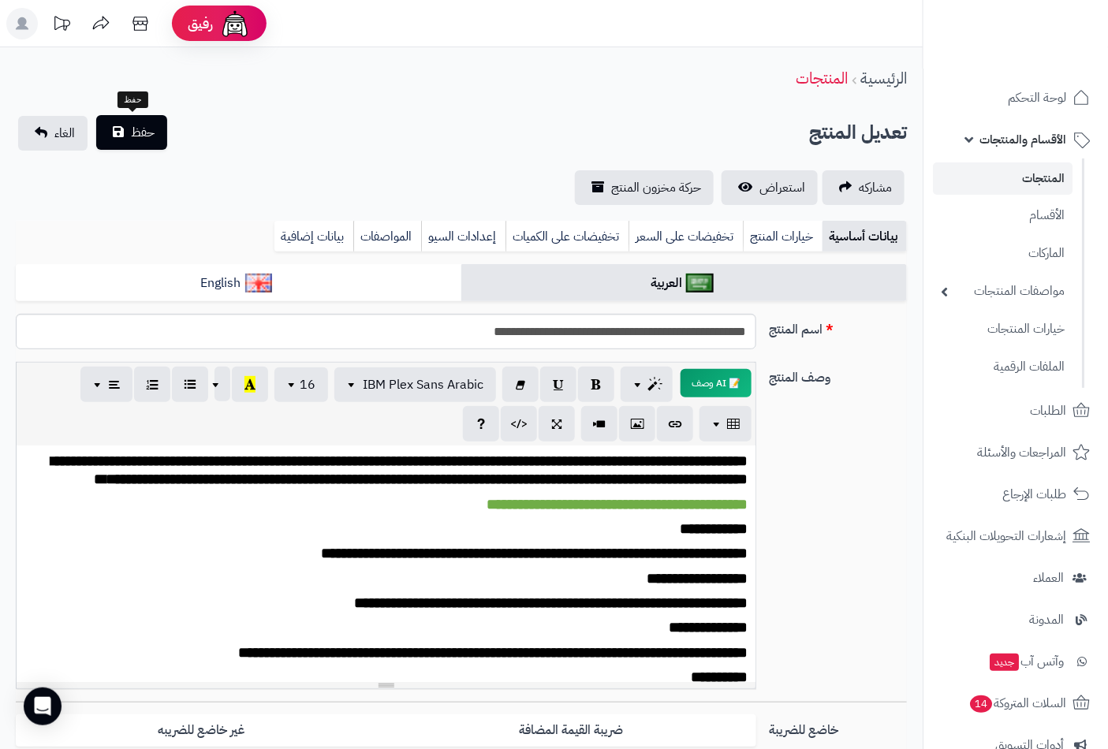
type input "*"
click at [132, 129] on span "حفظ" at bounding box center [143, 132] width 24 height 19
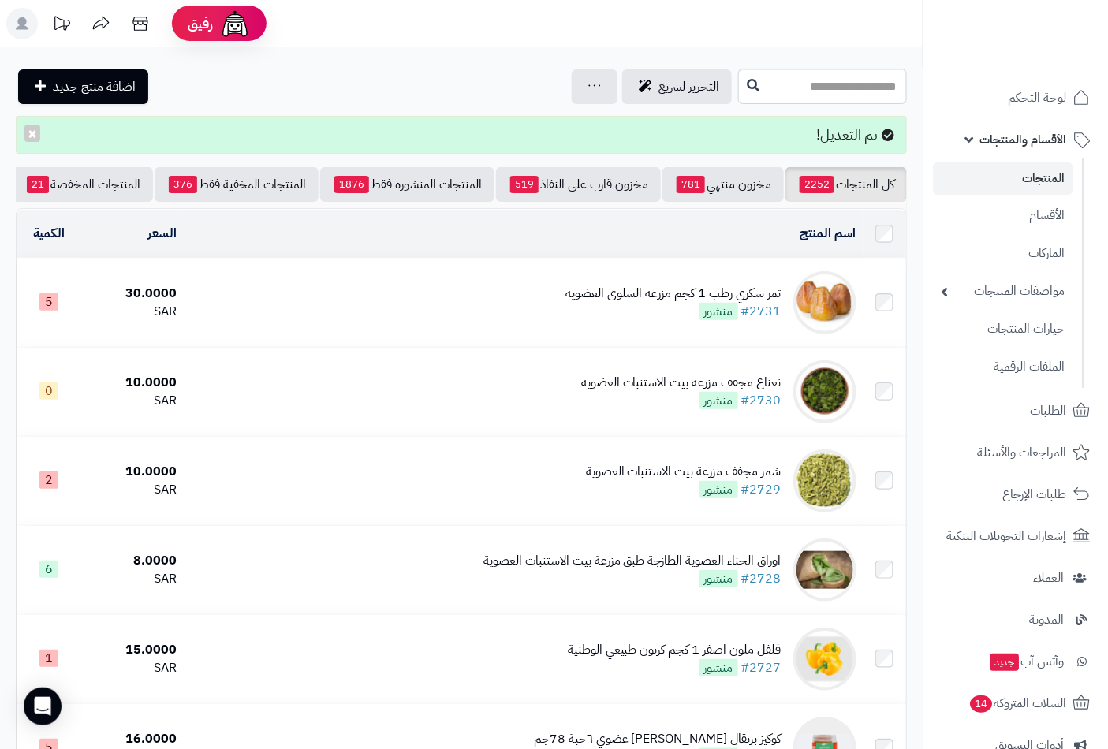
scroll to position [0, -148]
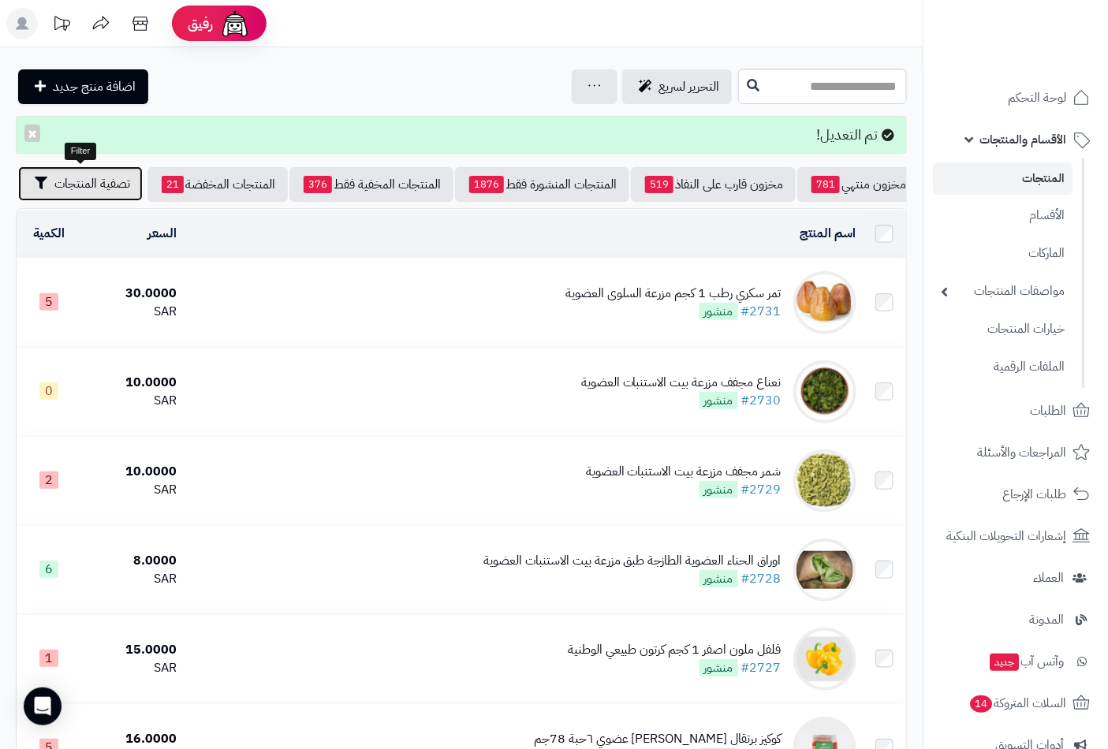
click at [82, 175] on span "تصفية المنتجات" at bounding box center [92, 183] width 76 height 19
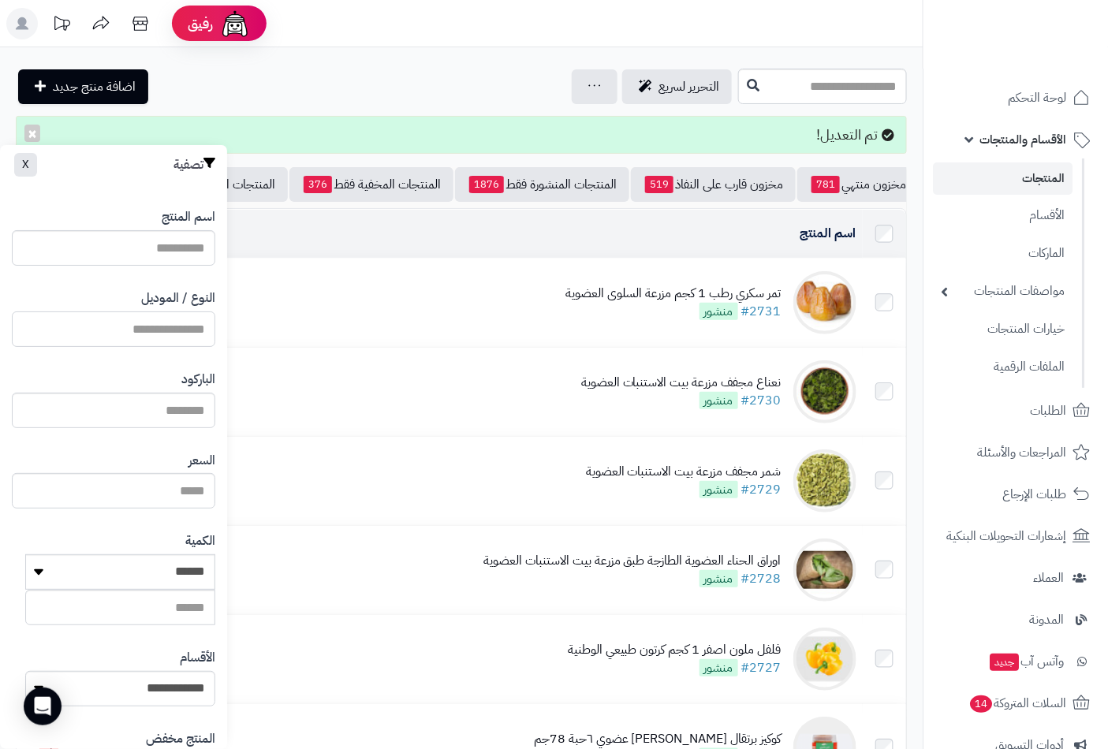
click at [163, 326] on input "النوع / الموديل" at bounding box center [113, 328] width 203 height 35
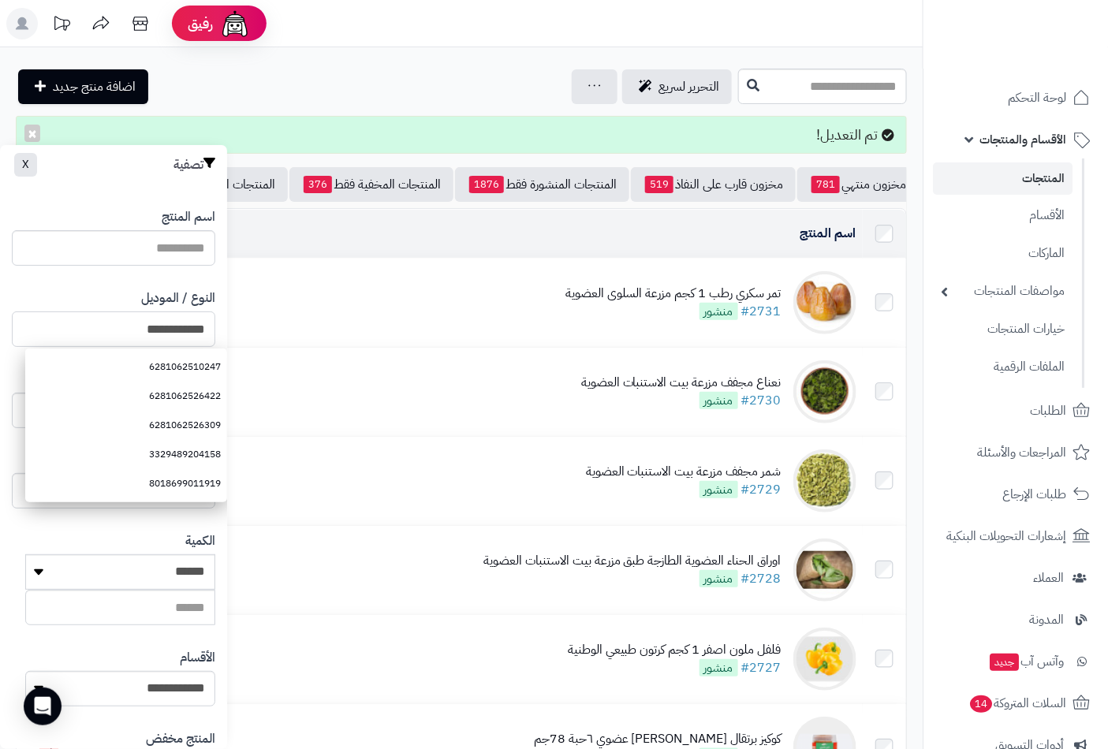
type input "**********"
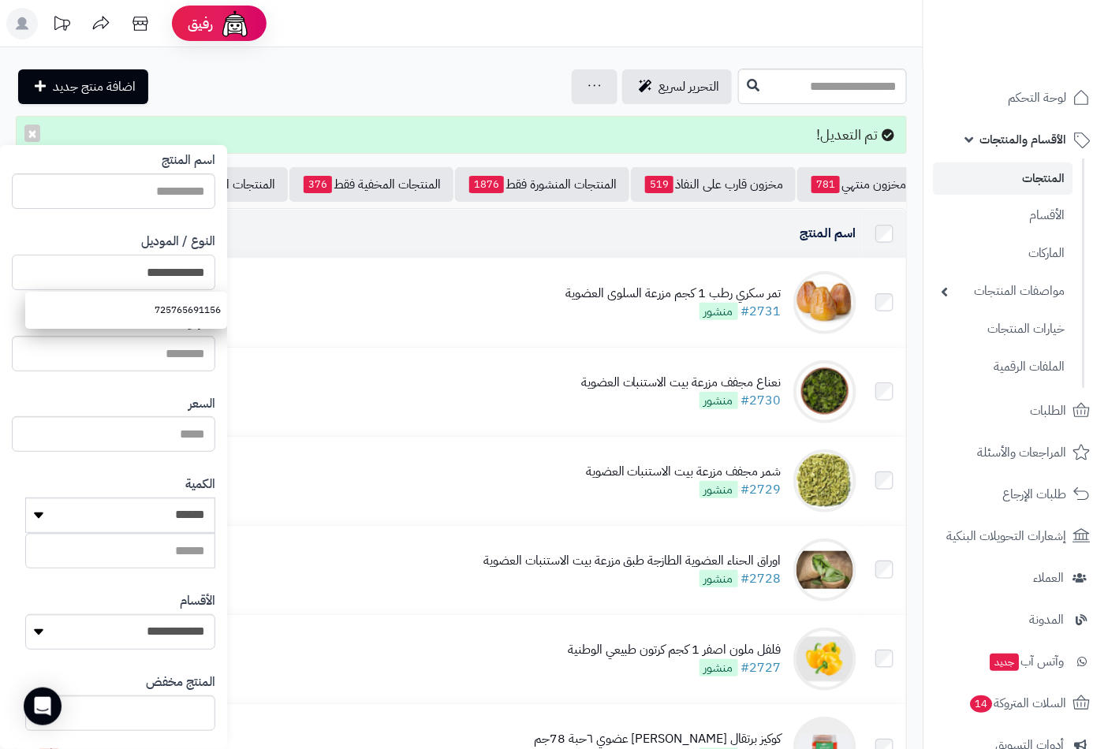
scroll to position [215, 0]
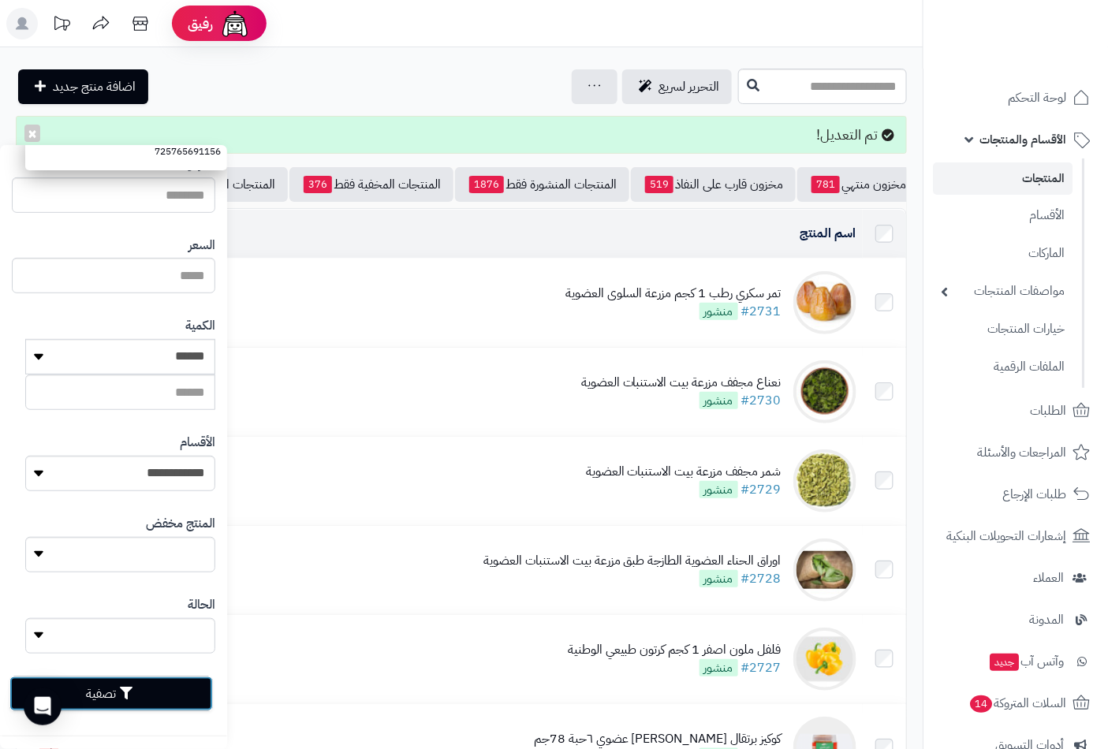
click at [154, 691] on button "تصفية" at bounding box center [110, 693] width 203 height 35
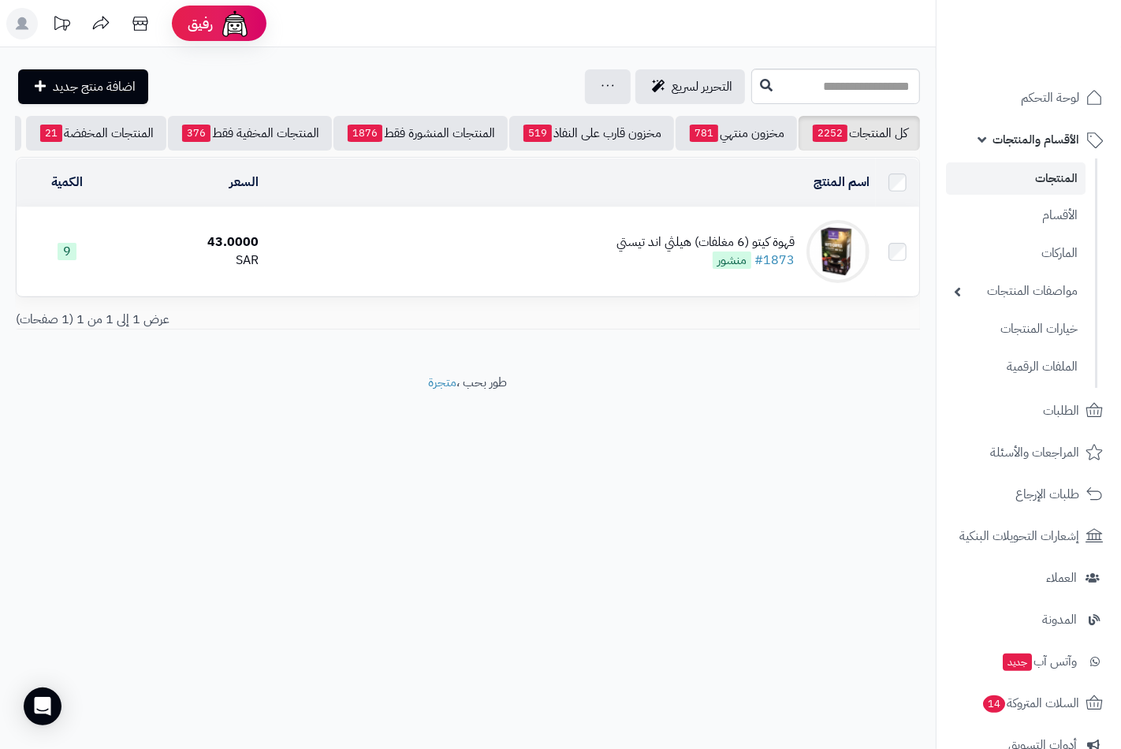
click at [735, 252] on div "قهوة كيتو (6 مغلفات) هيلثي اند تيستي" at bounding box center [706, 242] width 178 height 18
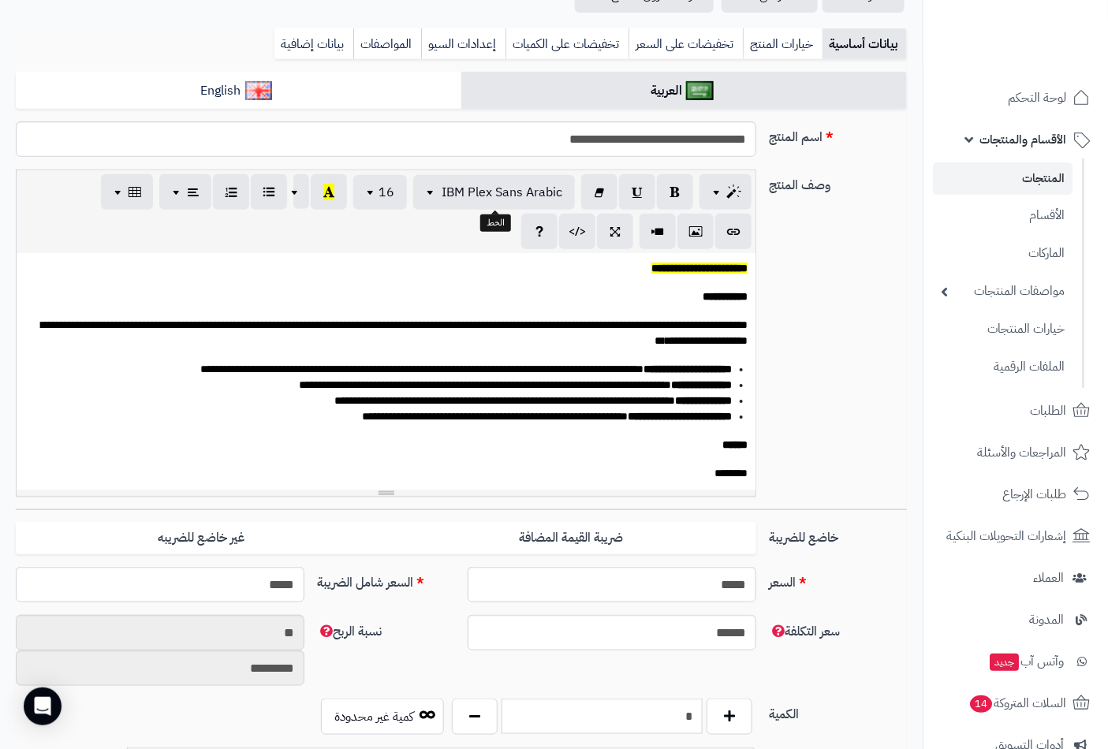
scroll to position [438, 0]
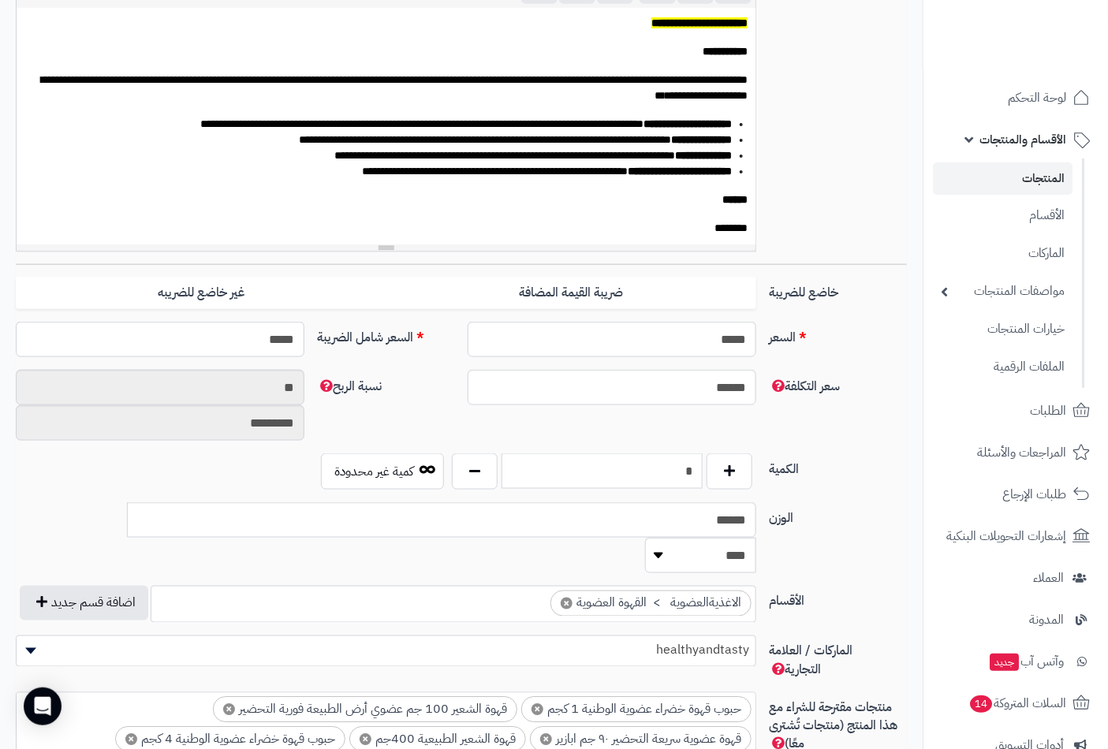
click at [674, 468] on input "*" at bounding box center [601, 470] width 201 height 35
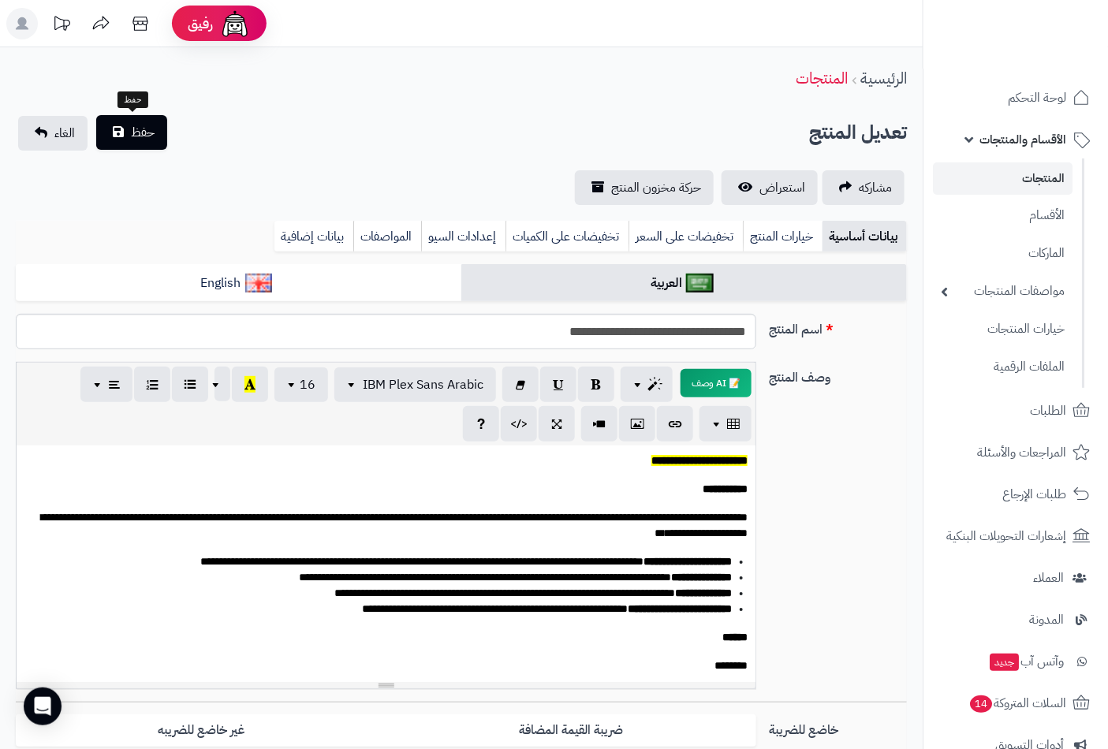
type input "*"
click at [139, 134] on span "حفظ" at bounding box center [143, 132] width 24 height 19
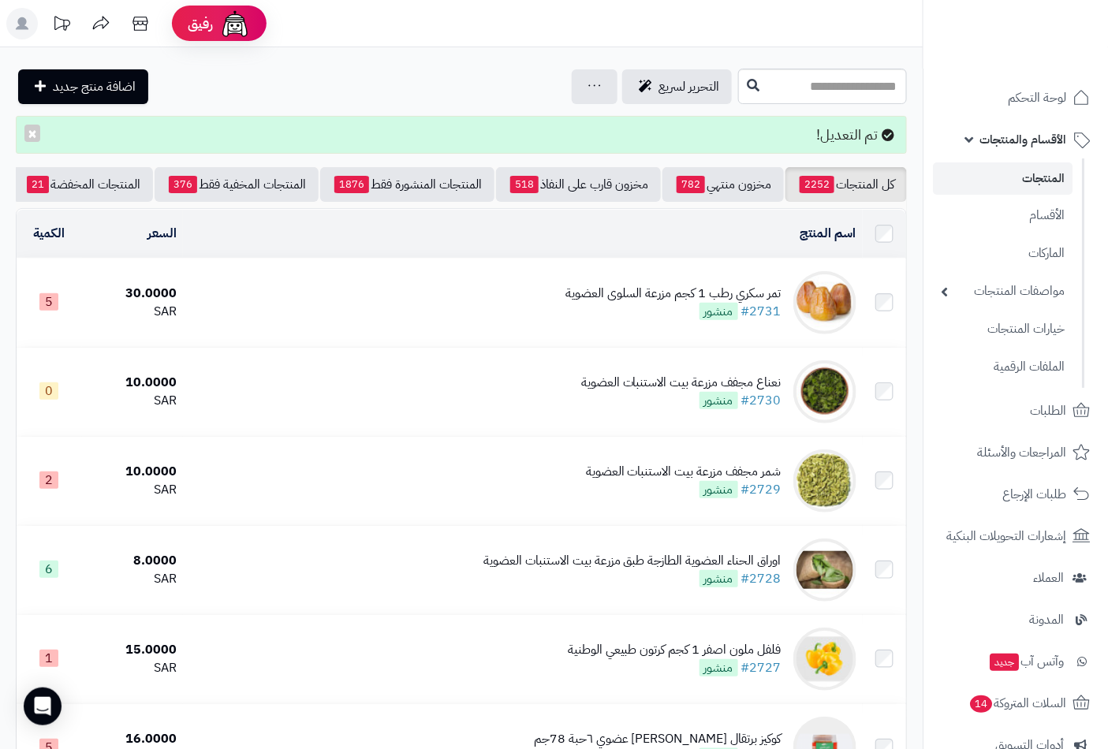
scroll to position [0, -148]
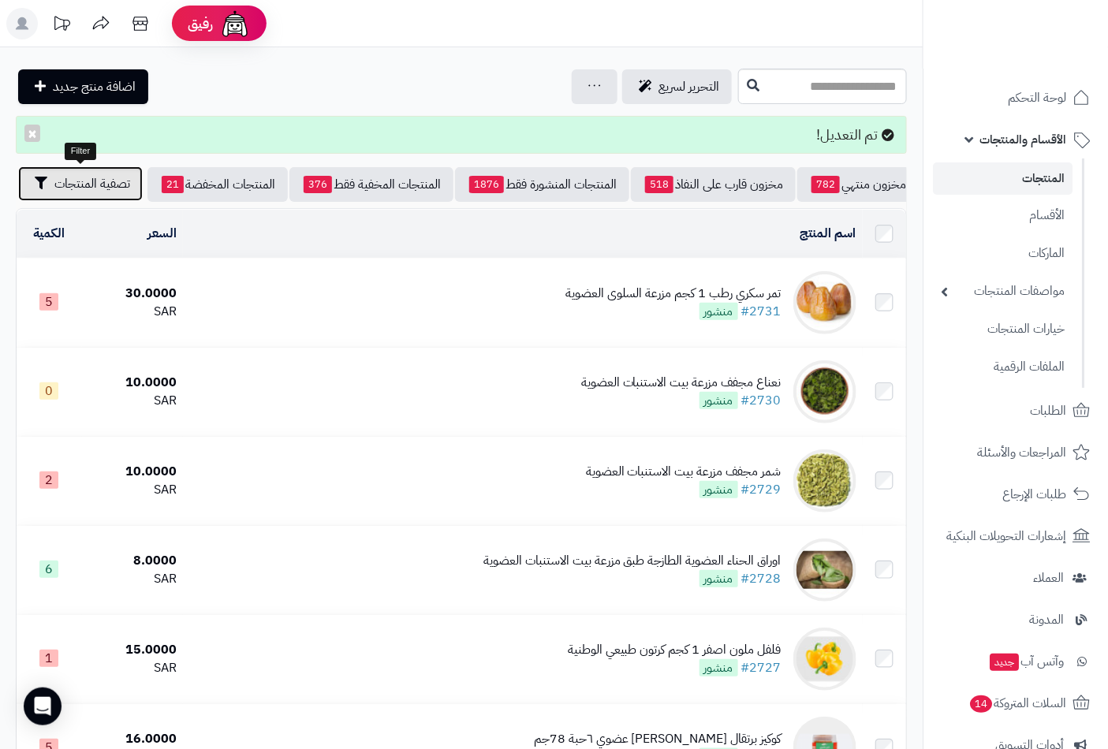
click at [85, 191] on span "تصفية المنتجات" at bounding box center [92, 183] width 76 height 19
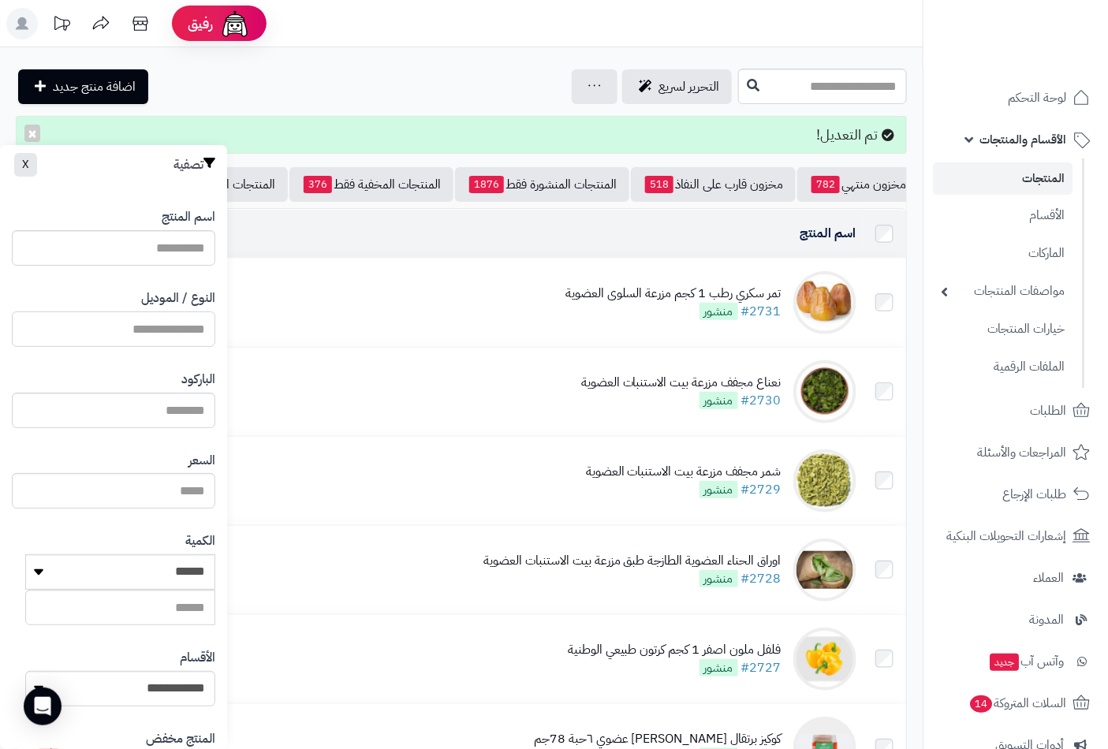
click at [181, 333] on input "النوع / الموديل" at bounding box center [113, 328] width 203 height 35
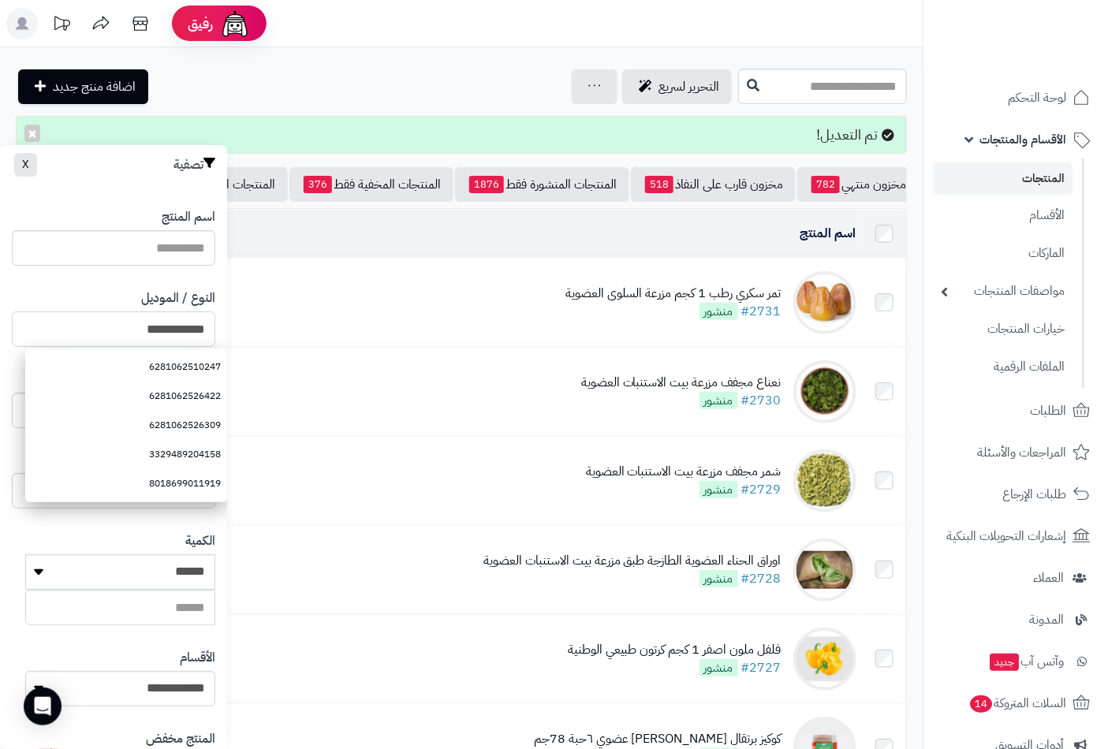
type input "**********"
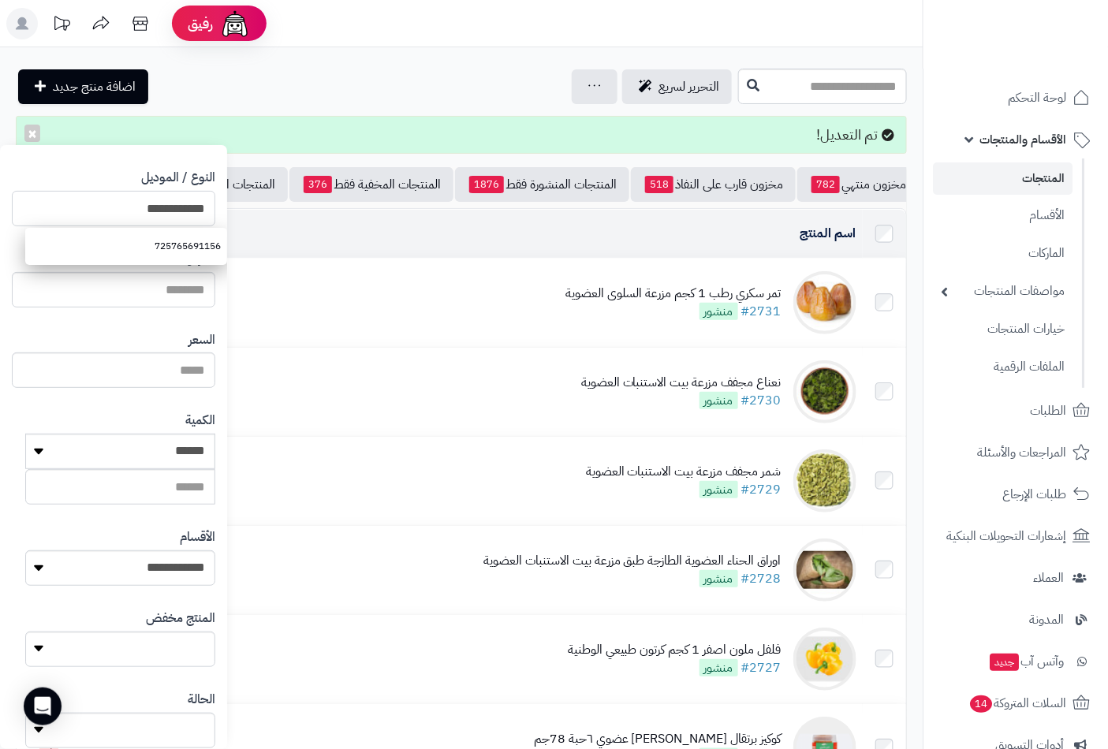
scroll to position [215, 0]
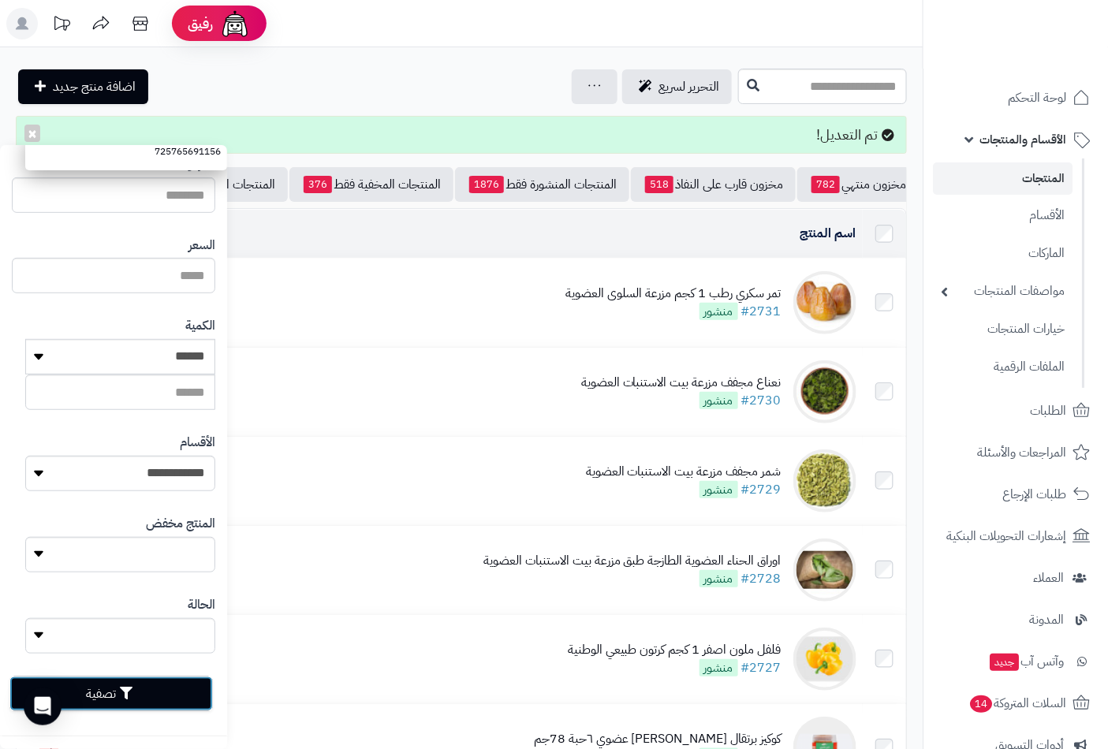
click at [179, 686] on button "تصفية" at bounding box center [110, 693] width 203 height 35
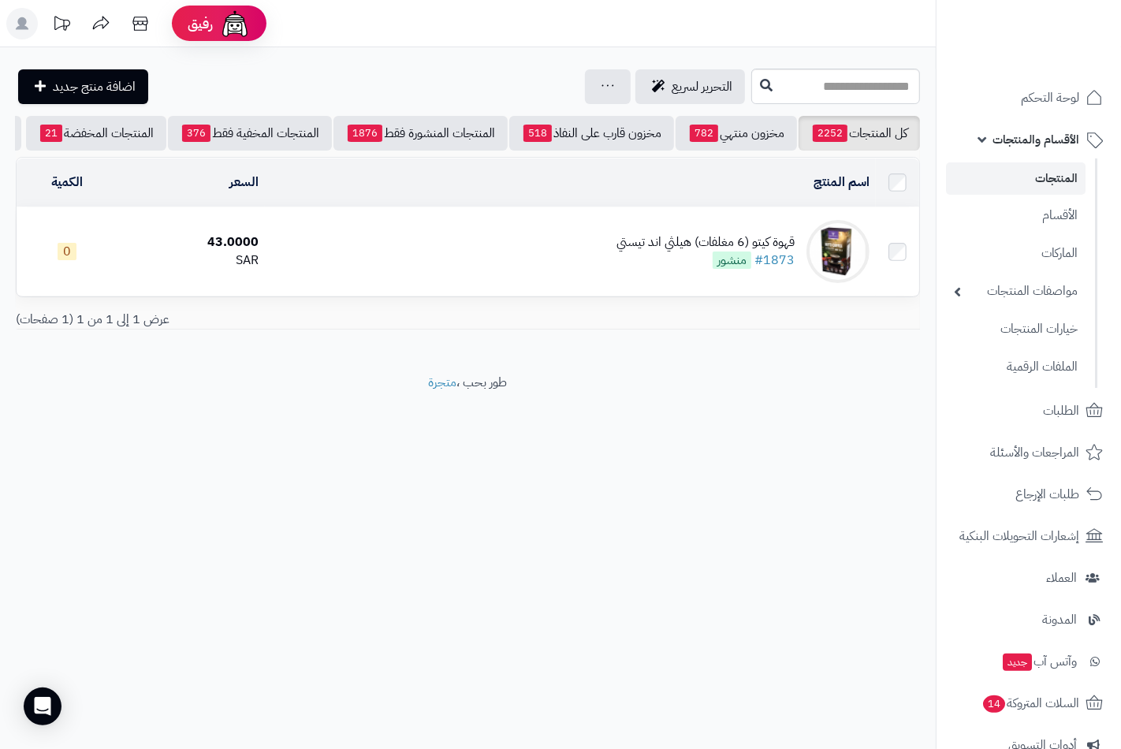
scroll to position [0, -136]
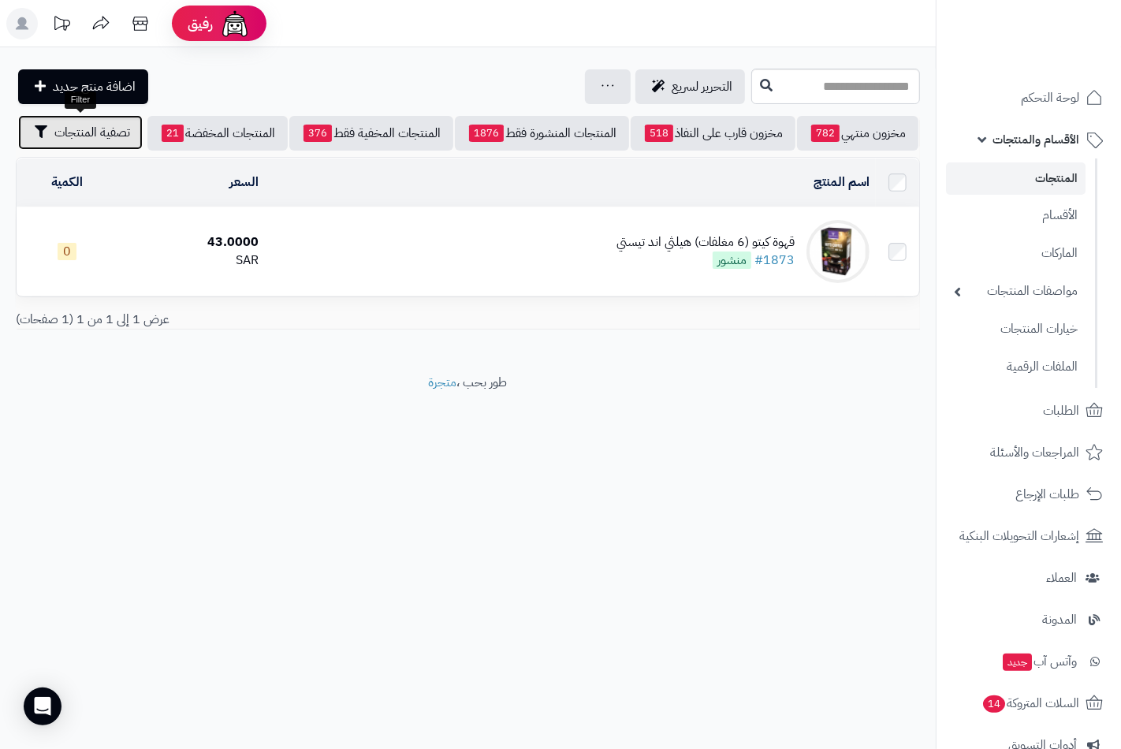
click at [90, 123] on span "تصفية المنتجات" at bounding box center [92, 132] width 76 height 19
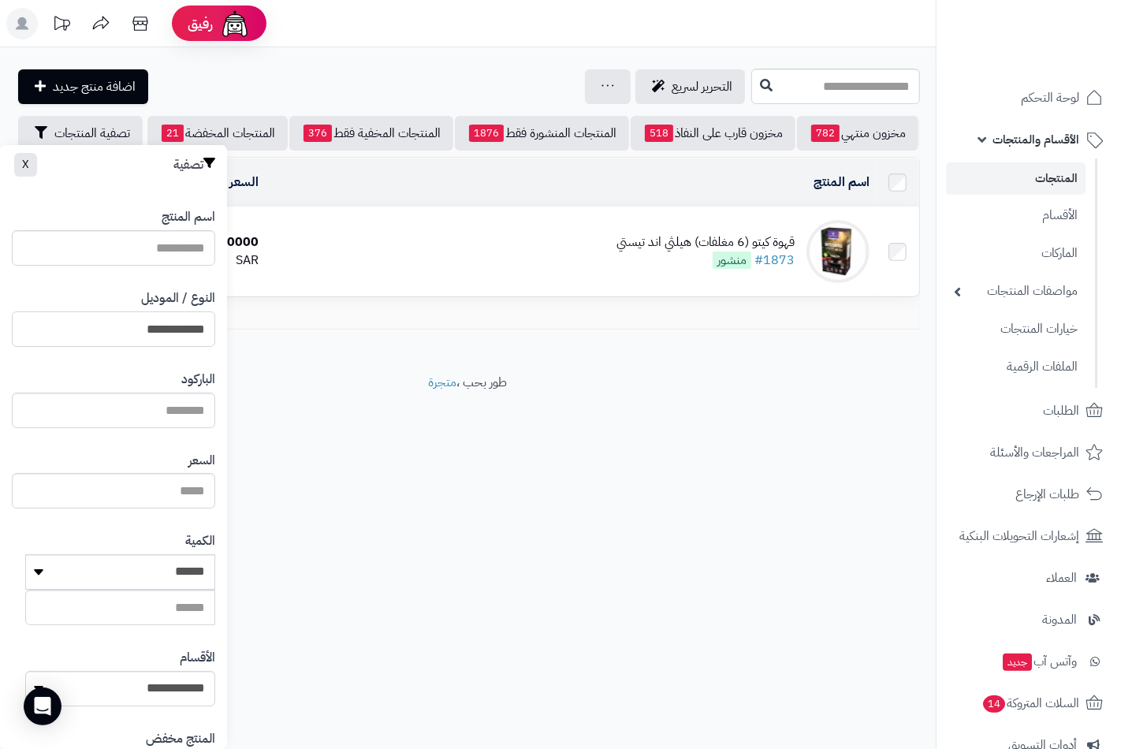
click at [151, 326] on input "**********" at bounding box center [113, 328] width 203 height 35
click at [151, 325] on input "**********" at bounding box center [113, 328] width 203 height 35
click at [148, 321] on input "**********" at bounding box center [113, 328] width 203 height 35
click at [177, 320] on input "**********" at bounding box center [113, 328] width 203 height 35
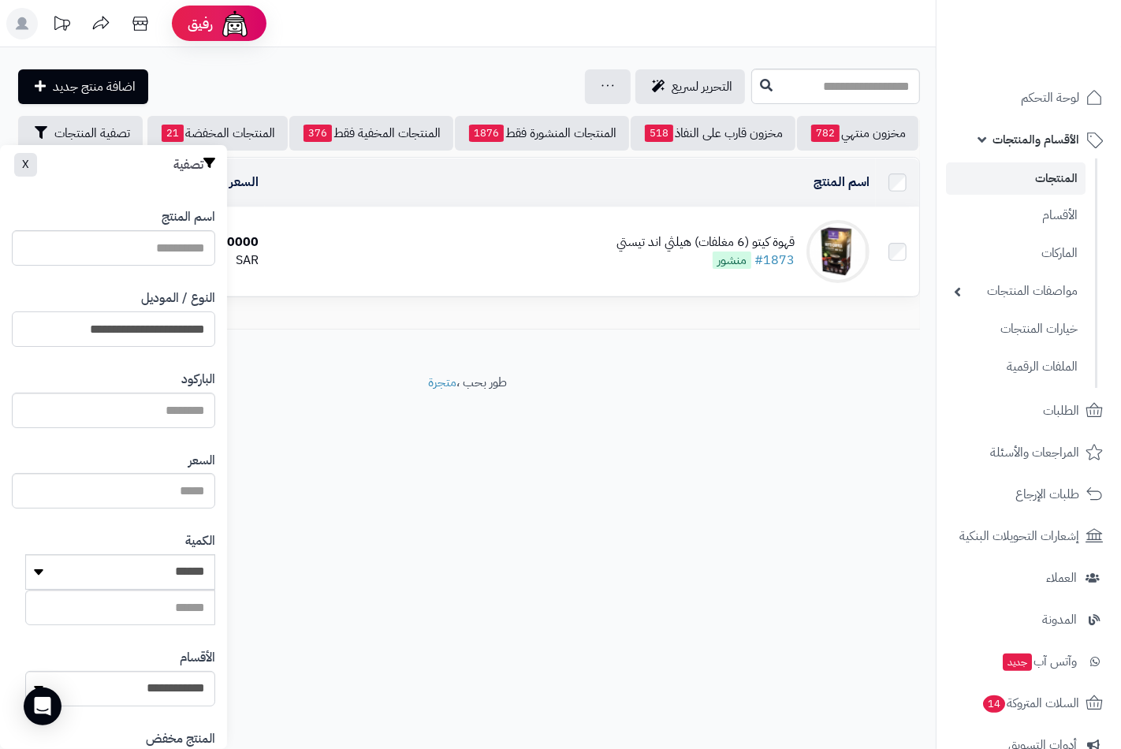
click at [177, 320] on input "**********" at bounding box center [113, 328] width 203 height 35
type input "**********"
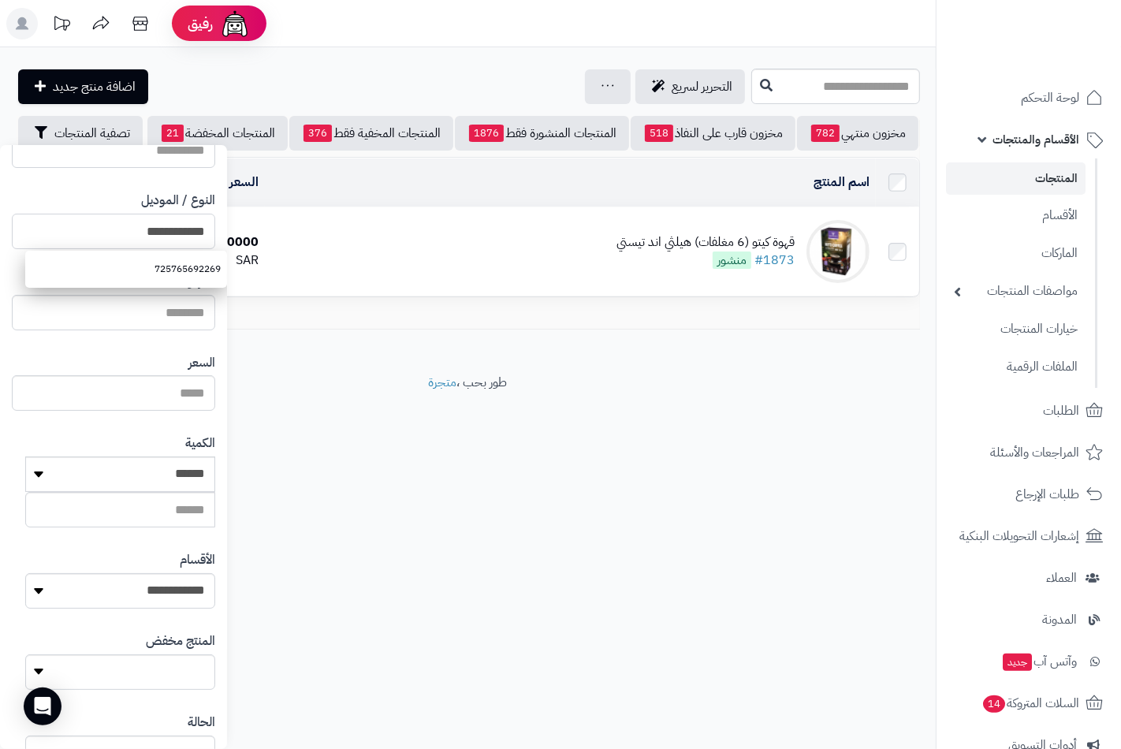
scroll to position [215, 0]
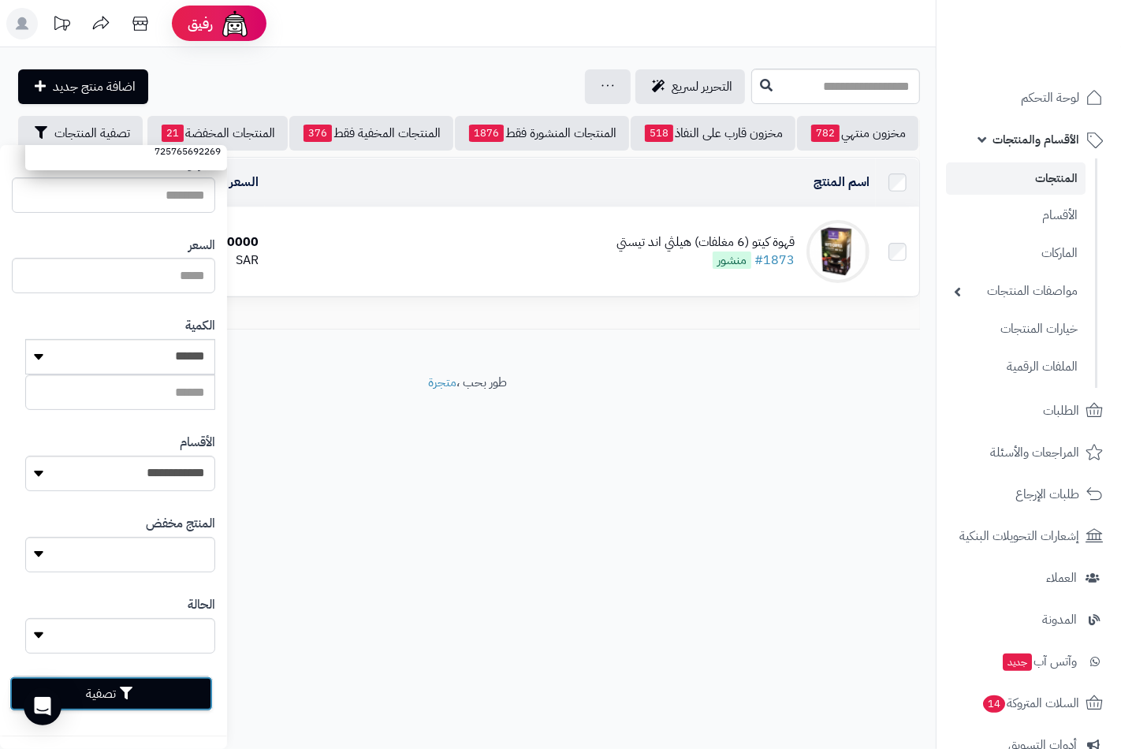
click at [147, 684] on button "تصفية" at bounding box center [110, 693] width 203 height 35
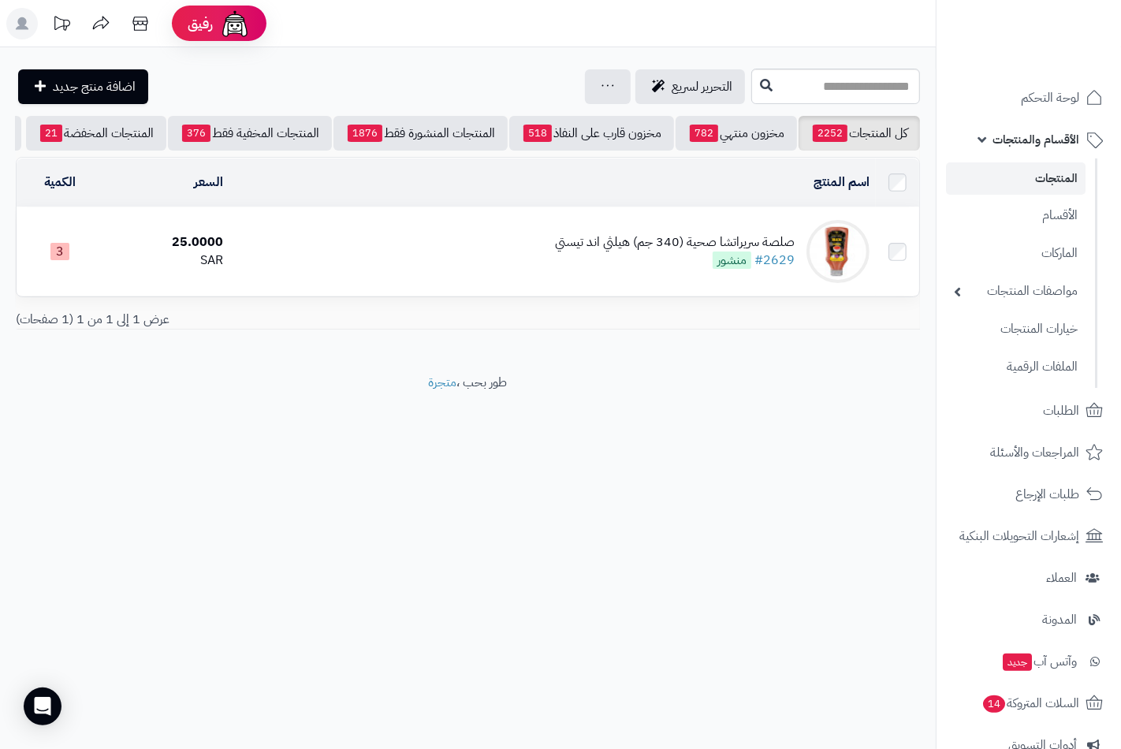
click at [635, 252] on div "صلصة سريراتشا صحية (340 جم) هيلثي اند تيستي" at bounding box center [675, 242] width 240 height 18
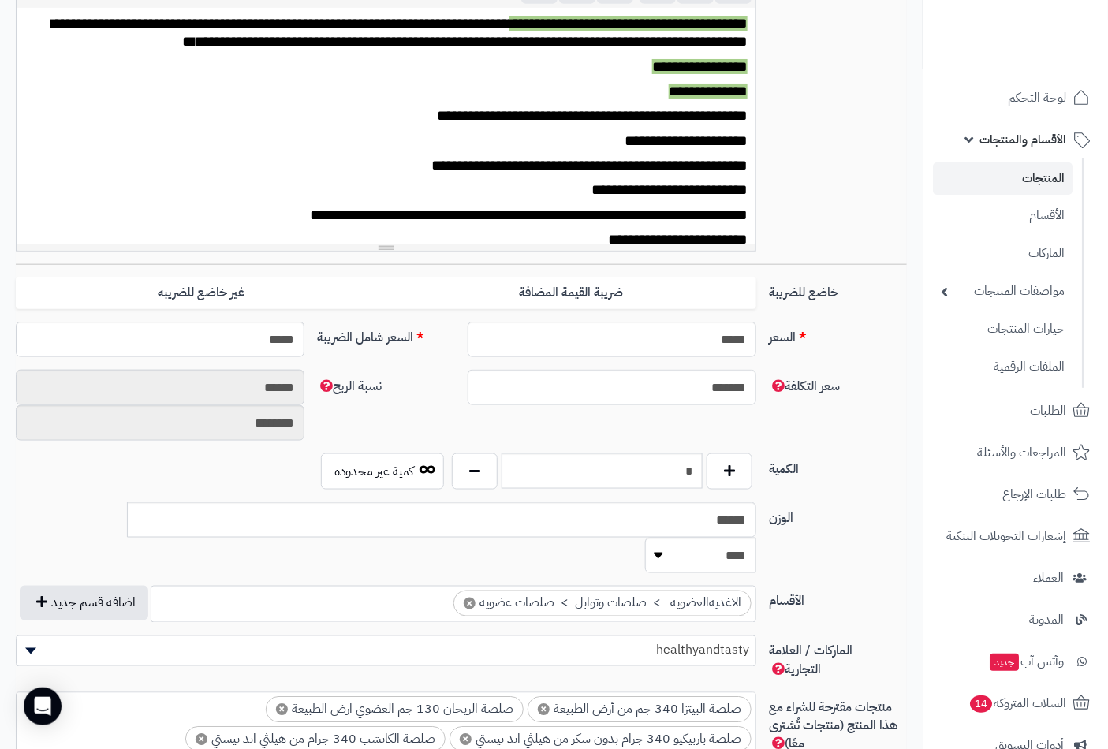
scroll to position [453, 0]
click at [681, 470] on input "*" at bounding box center [601, 470] width 201 height 35
type input "*"
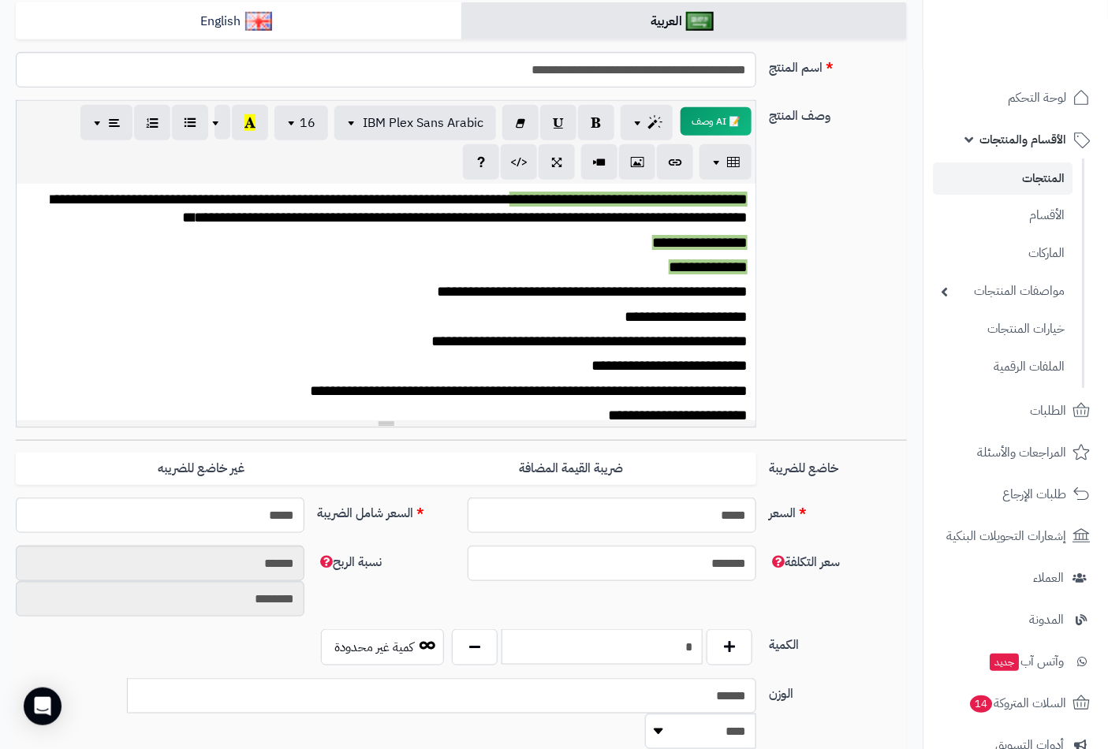
scroll to position [0, 0]
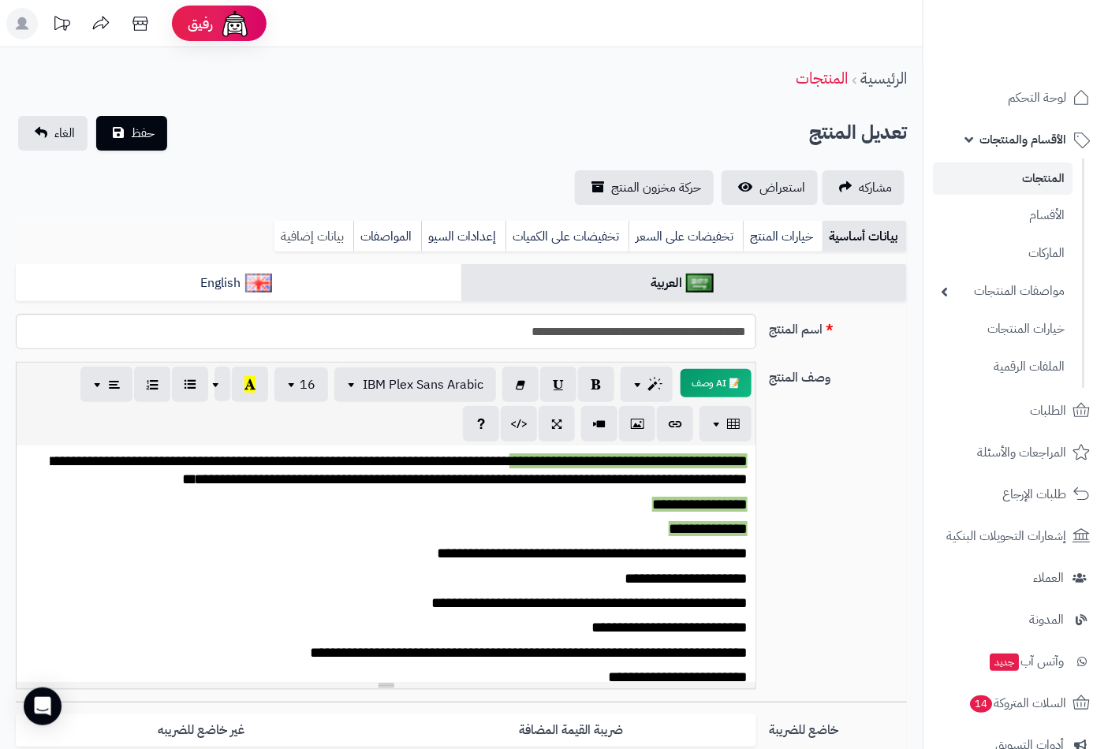
type input "*"
click at [296, 230] on link "بيانات إضافية" at bounding box center [313, 237] width 79 height 32
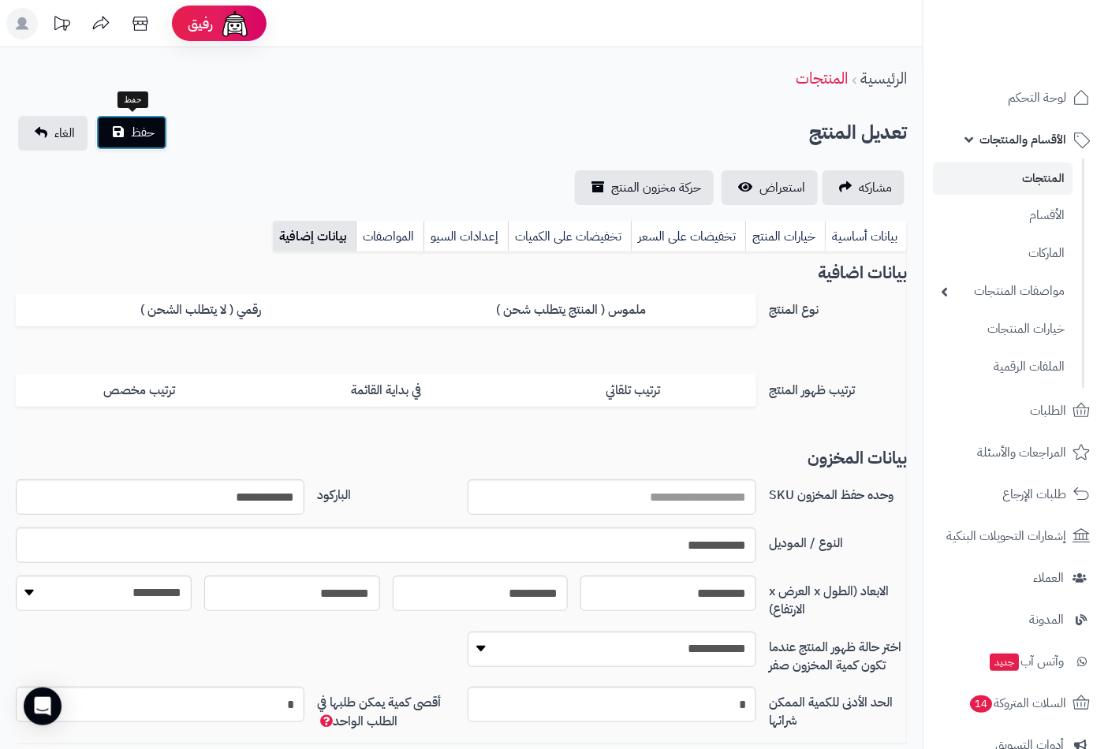
click at [147, 123] on span "حفظ" at bounding box center [143, 132] width 24 height 19
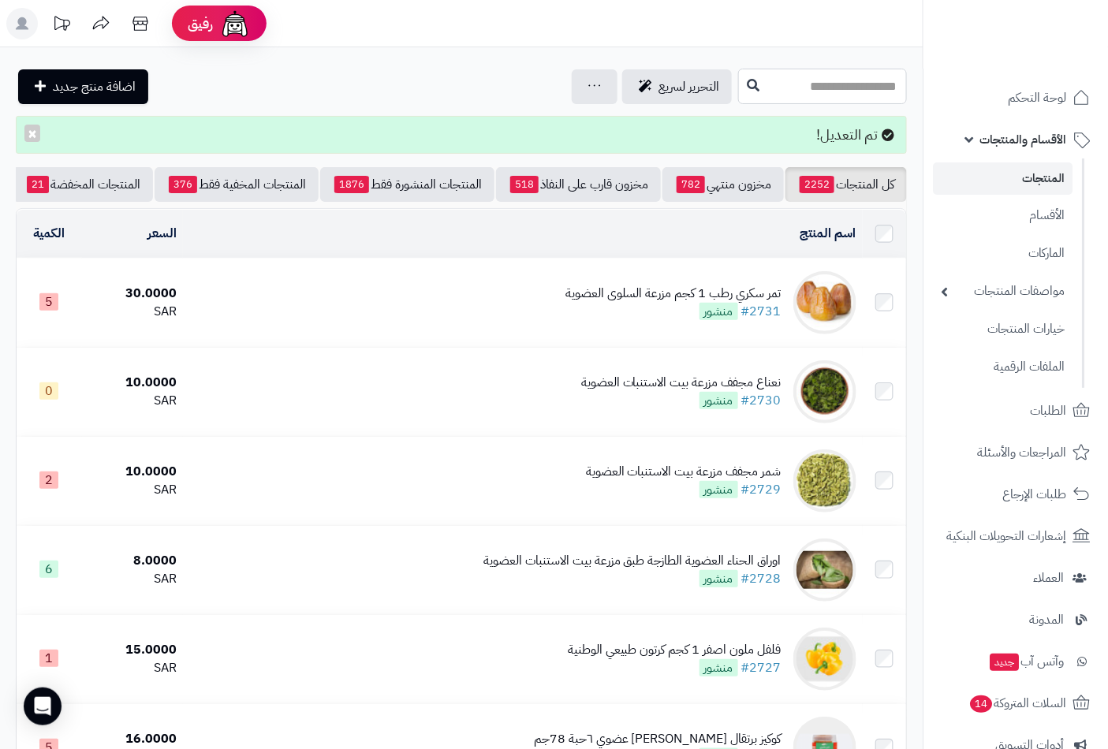
click at [799, 79] on input "text" at bounding box center [822, 86] width 169 height 35
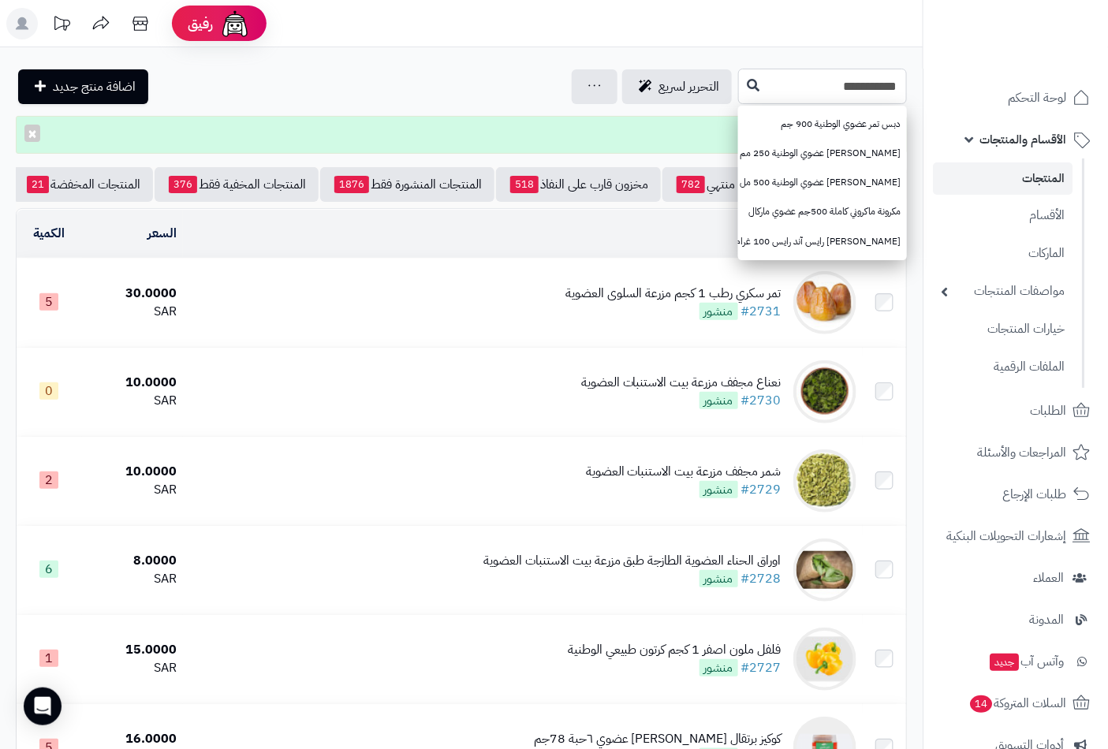
type input "**********"
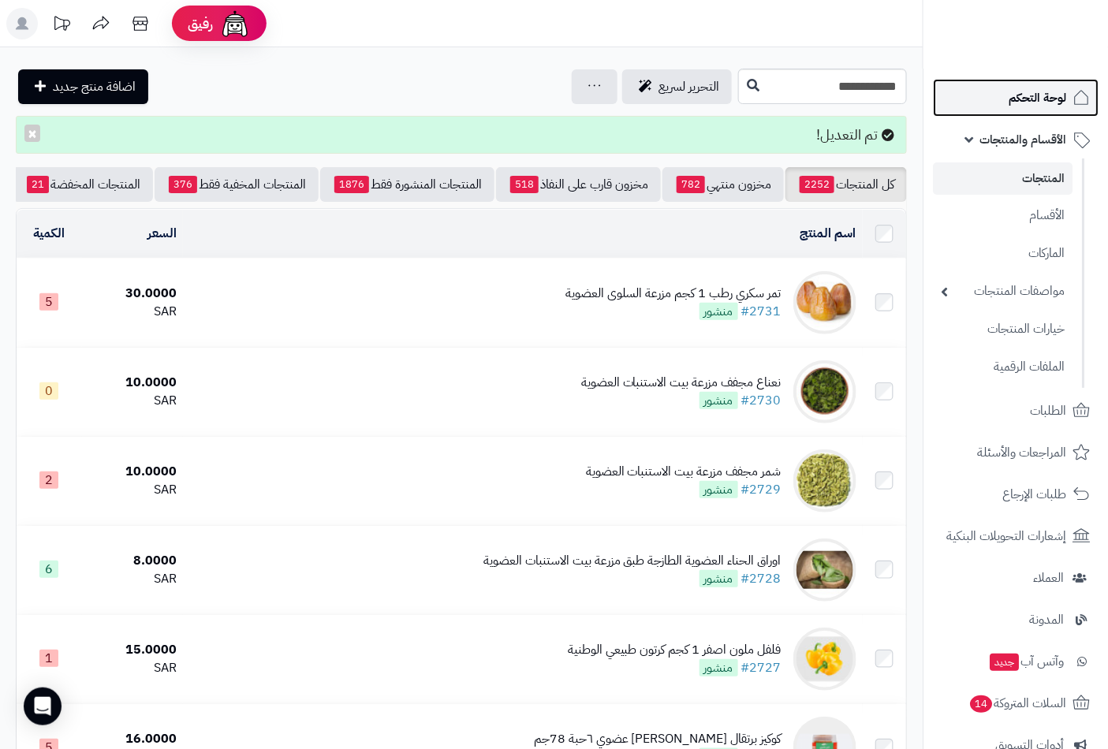
click at [1042, 89] on span "لوحة التحكم" at bounding box center [1037, 98] width 58 height 22
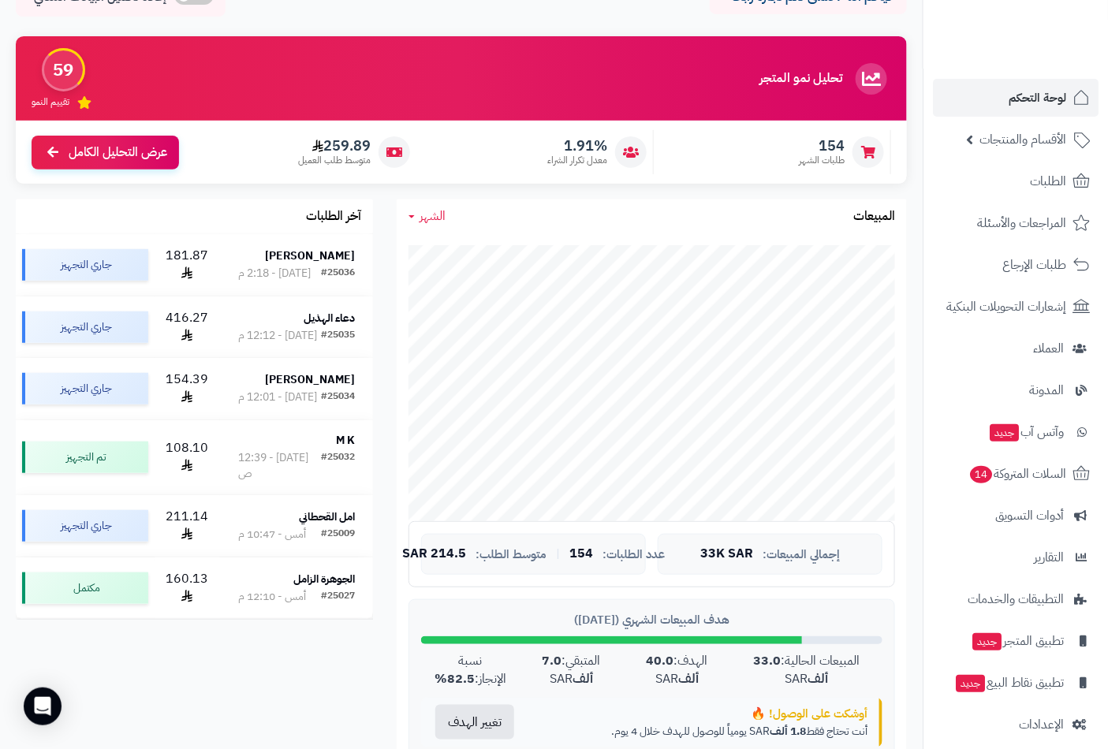
scroll to position [88, 0]
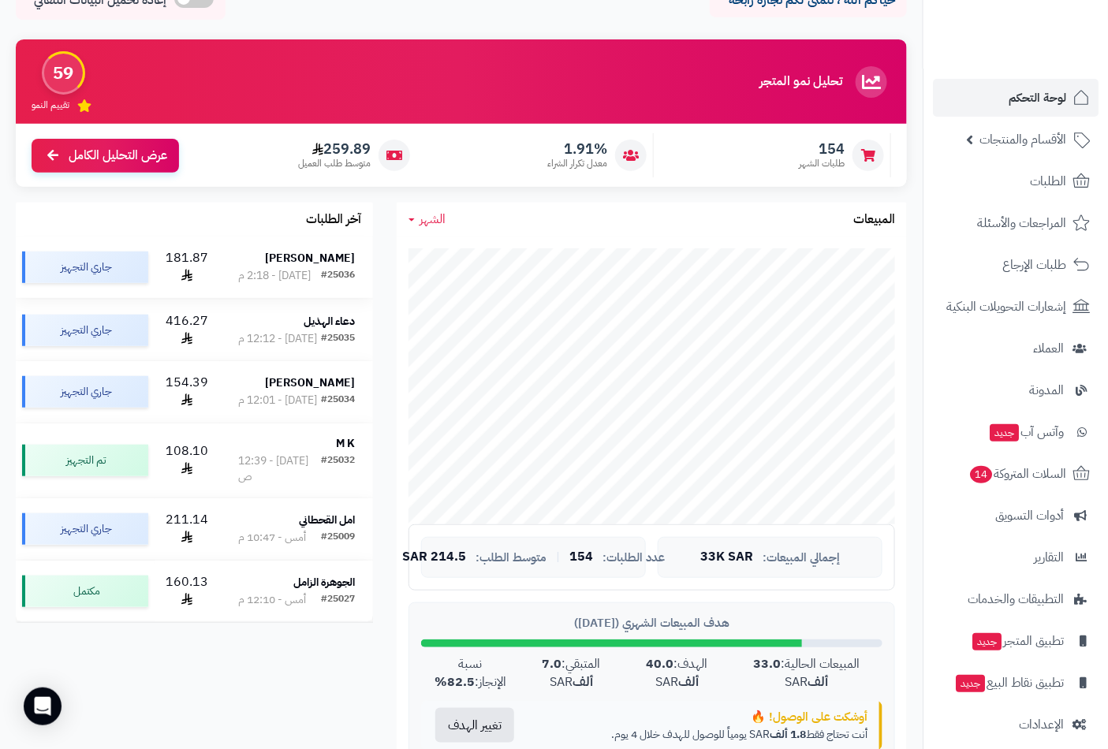
click at [318, 254] on strong "[PERSON_NAME]" at bounding box center [310, 258] width 90 height 17
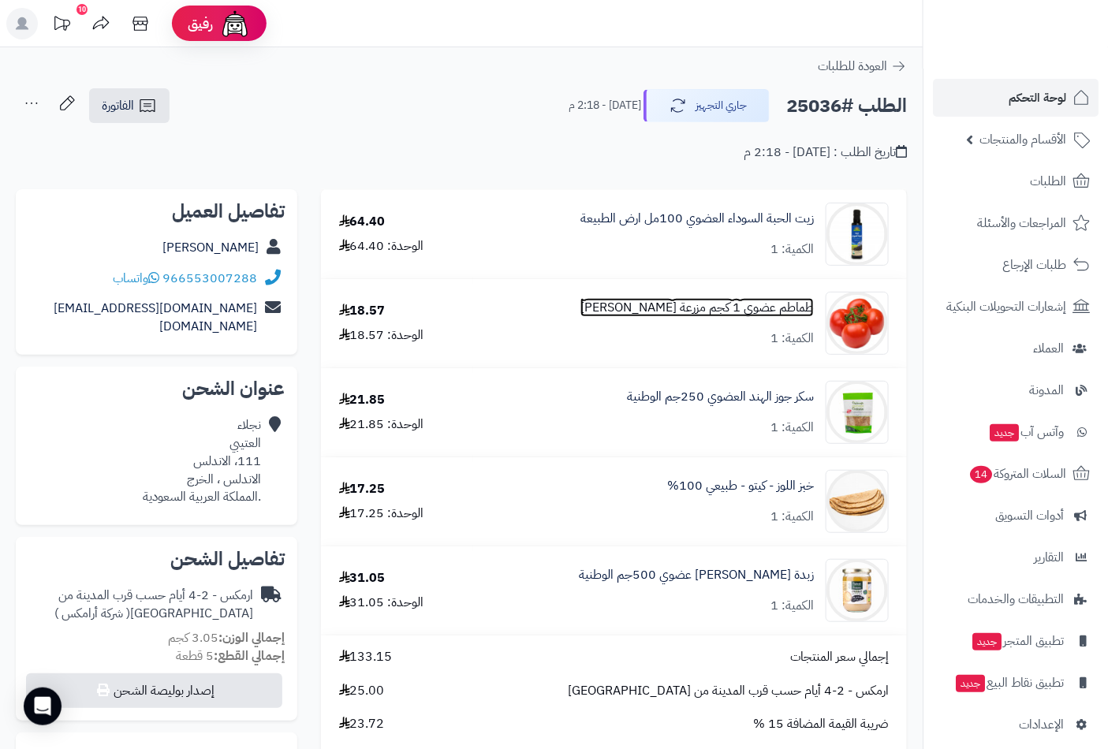
click at [692, 304] on link "طماطم عضوي 1 كجم مزرعة [PERSON_NAME]" at bounding box center [696, 308] width 233 height 18
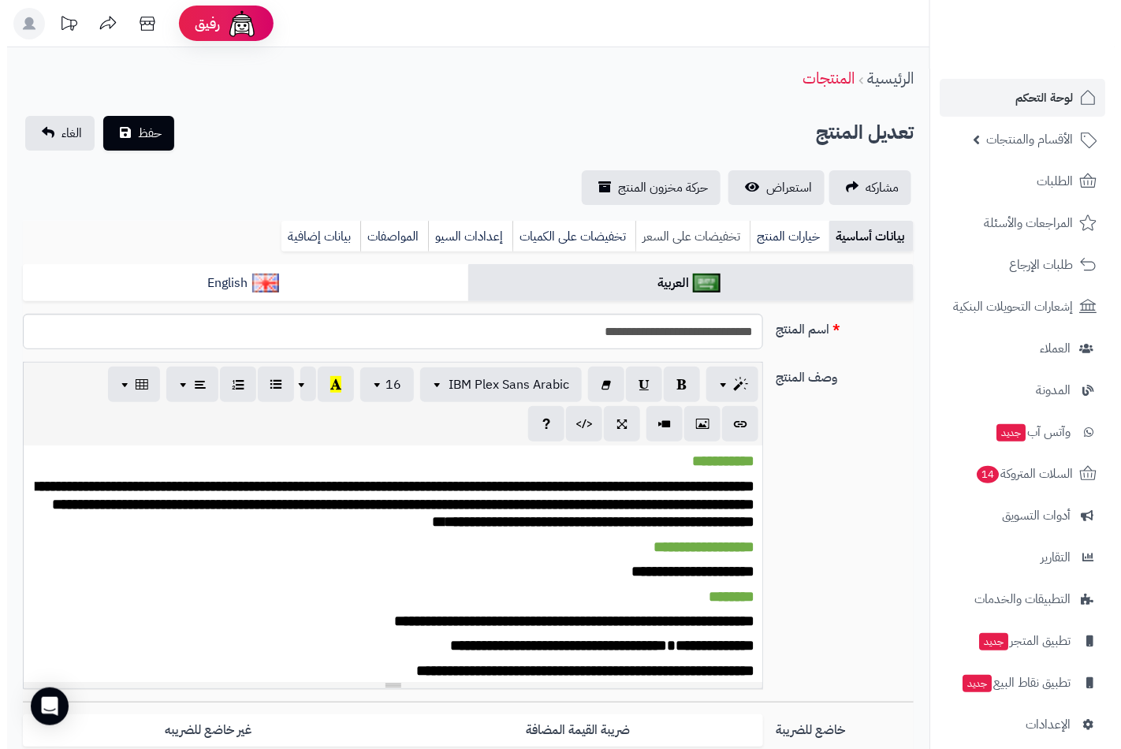
scroll to position [699, 0]
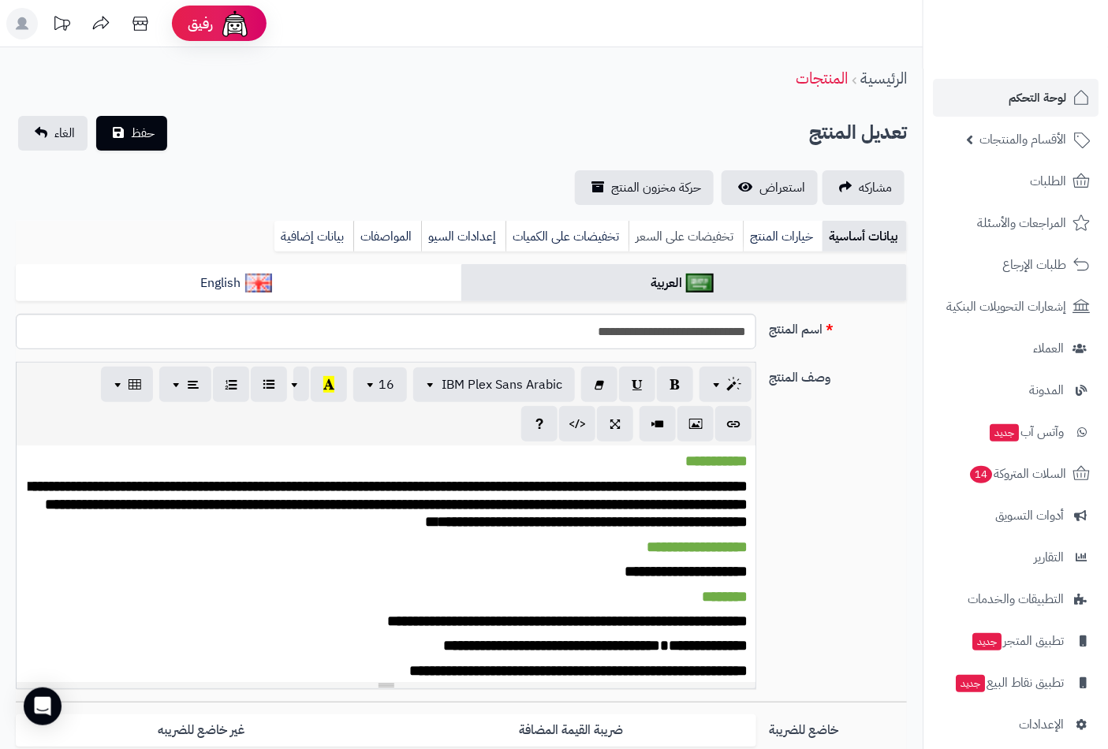
click at [703, 237] on link "تخفيضات على السعر" at bounding box center [685, 237] width 114 height 32
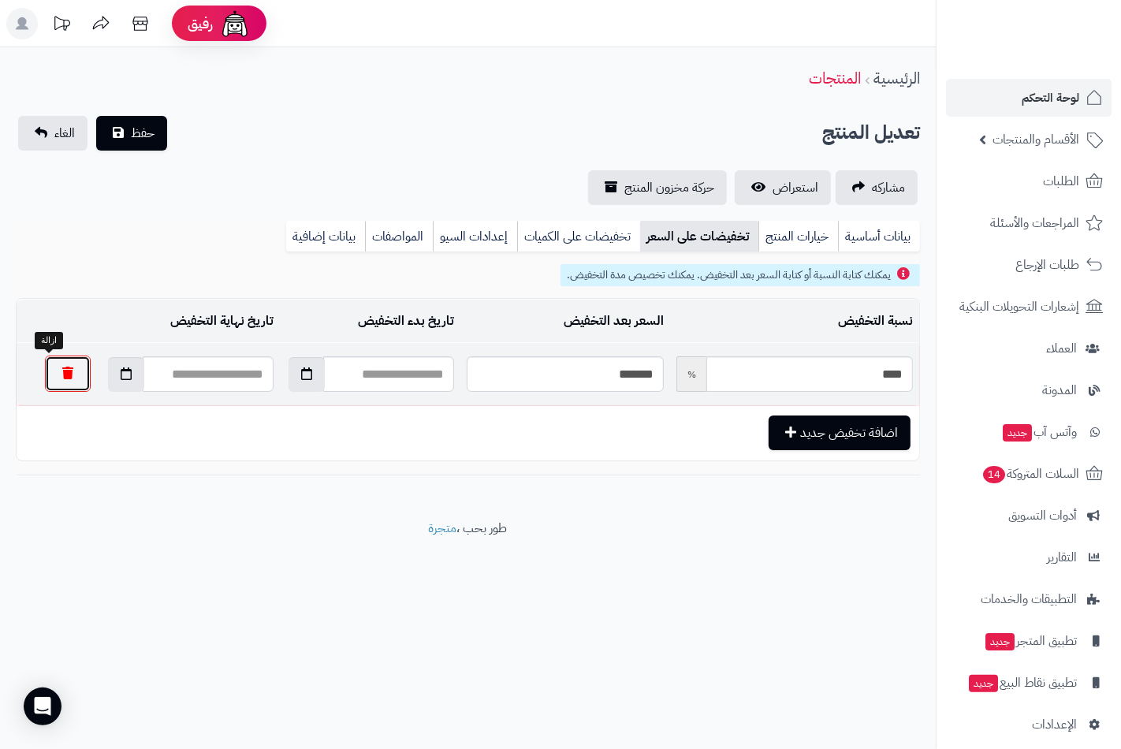
click at [45, 375] on button "button" at bounding box center [68, 374] width 46 height 36
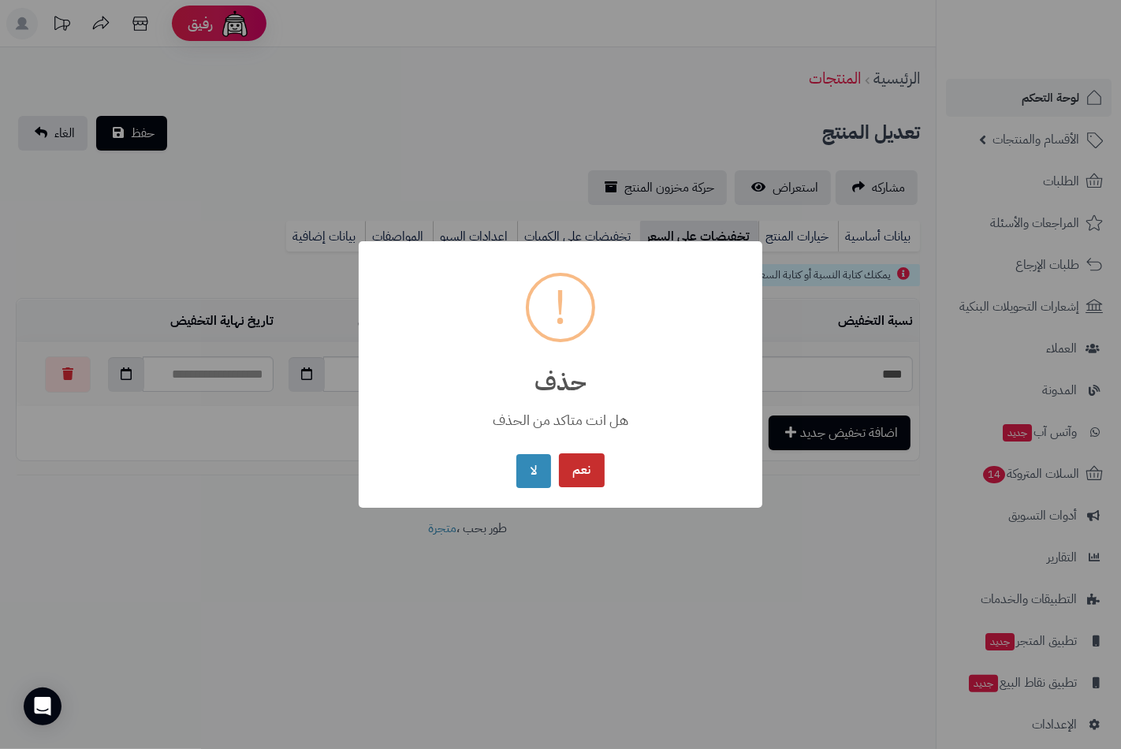
click at [580, 468] on button "نعم" at bounding box center [582, 470] width 46 height 34
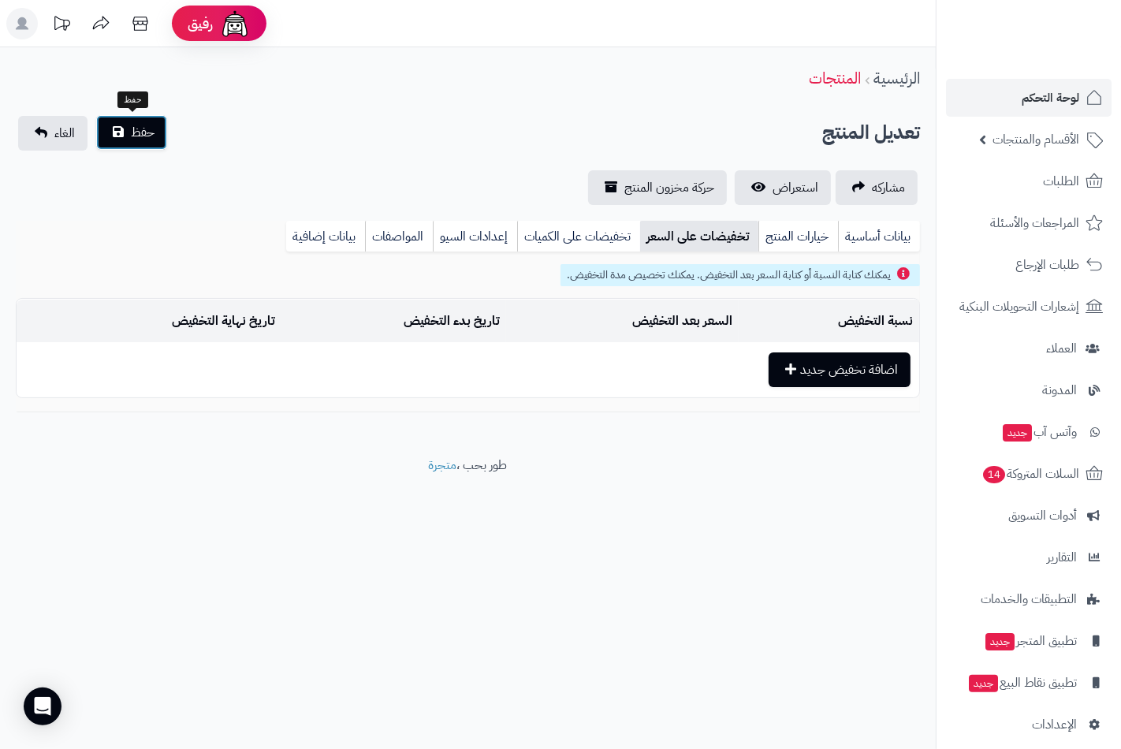
click at [151, 130] on span "حفظ" at bounding box center [143, 132] width 24 height 19
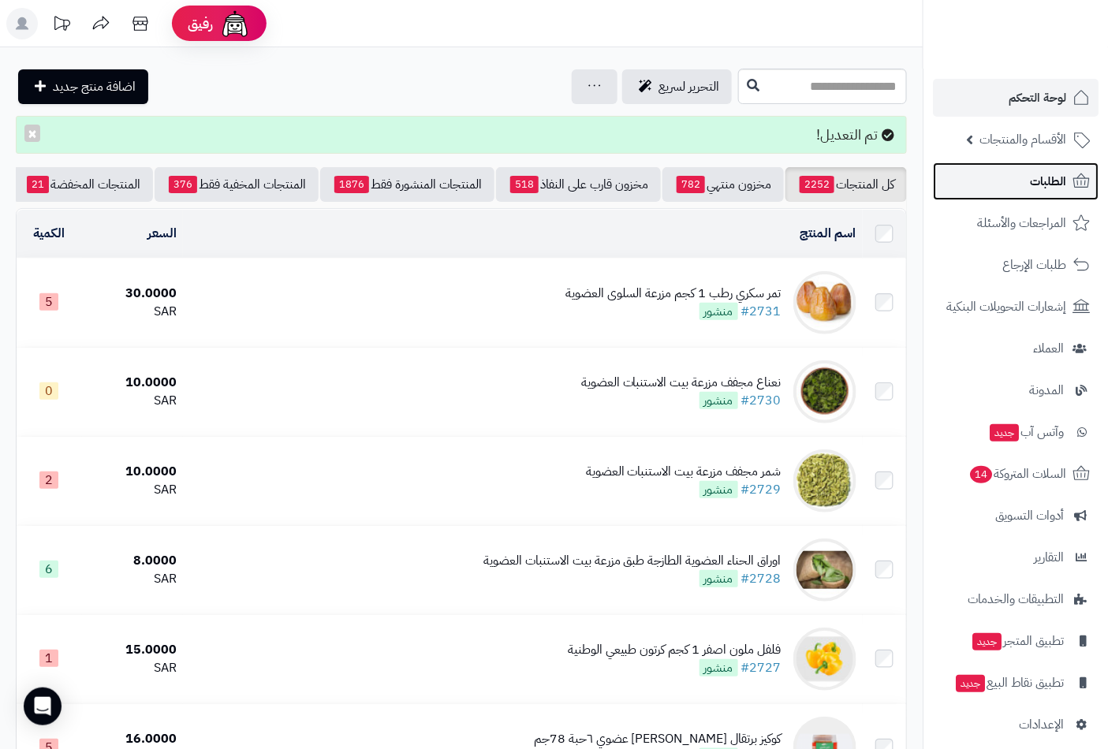
click at [1045, 175] on span "الطلبات" at bounding box center [1048, 181] width 36 height 22
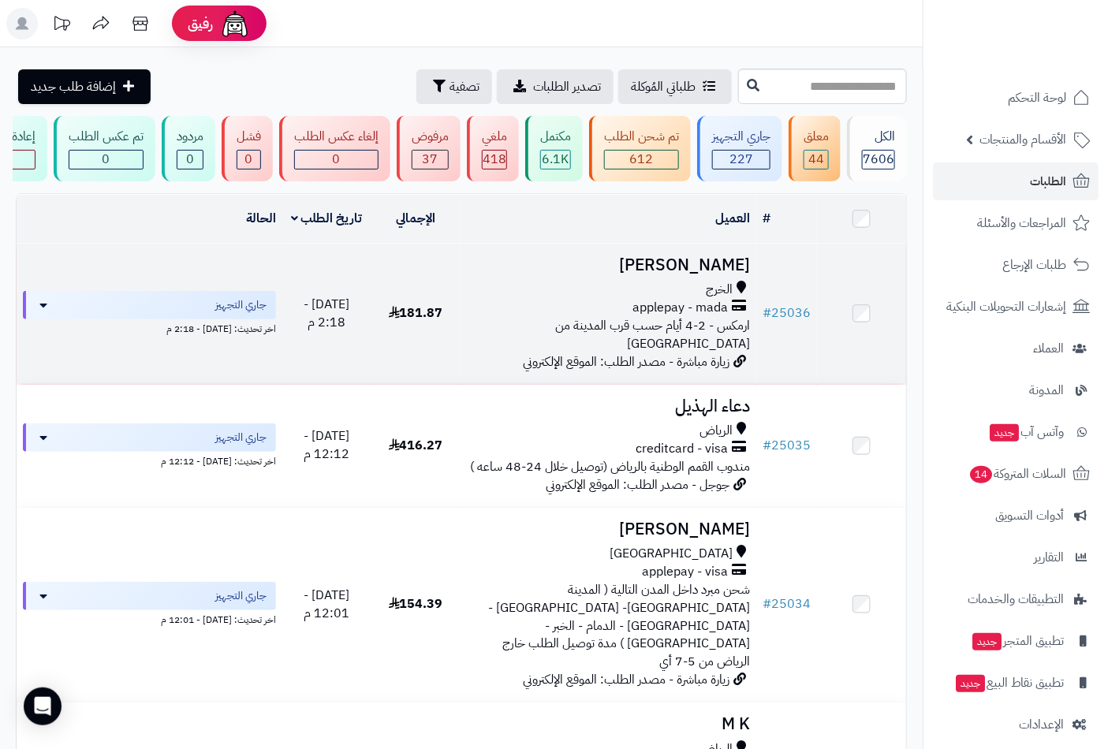
click at [695, 299] on div "الخرج" at bounding box center [609, 290] width 284 height 18
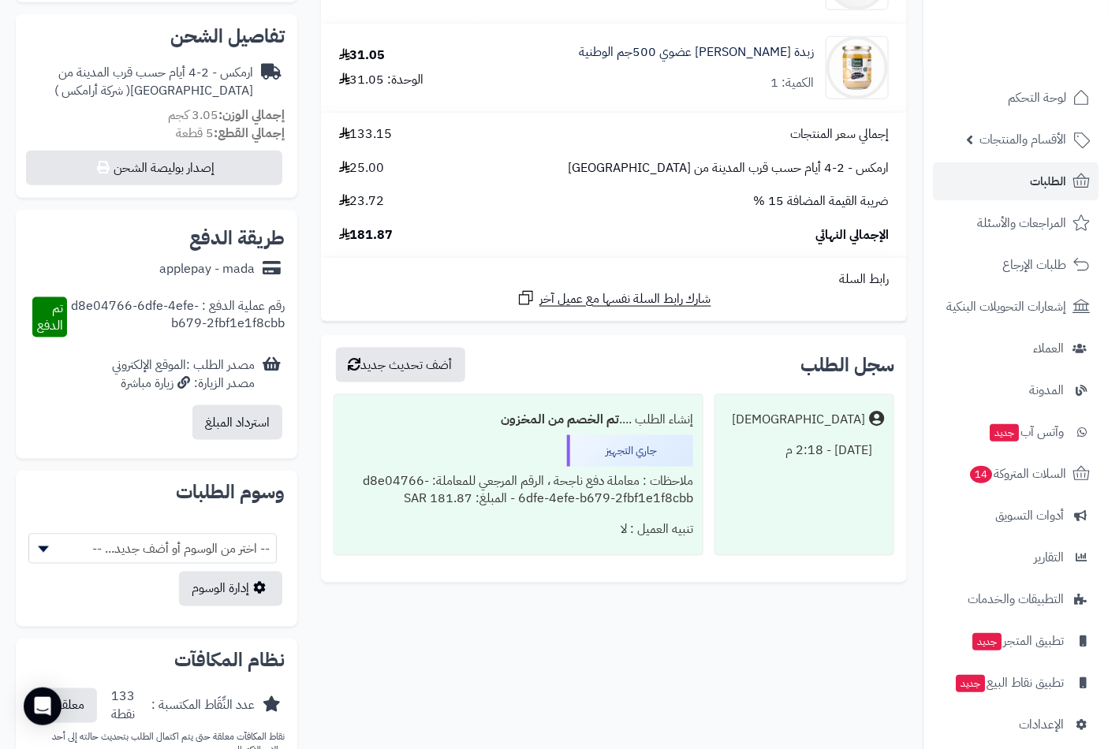
scroll to position [525, 0]
